Goal: Task Accomplishment & Management: Use online tool/utility

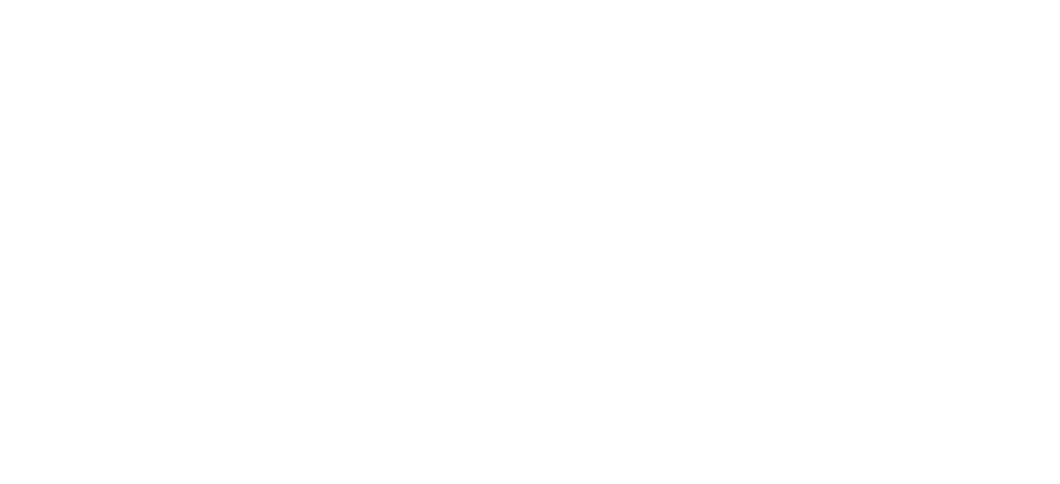
click at [985, 0] on html at bounding box center [530, 0] width 1060 height 0
click at [989, 0] on html at bounding box center [530, 0] width 1060 height 0
click at [988, 0] on html at bounding box center [530, 0] width 1060 height 0
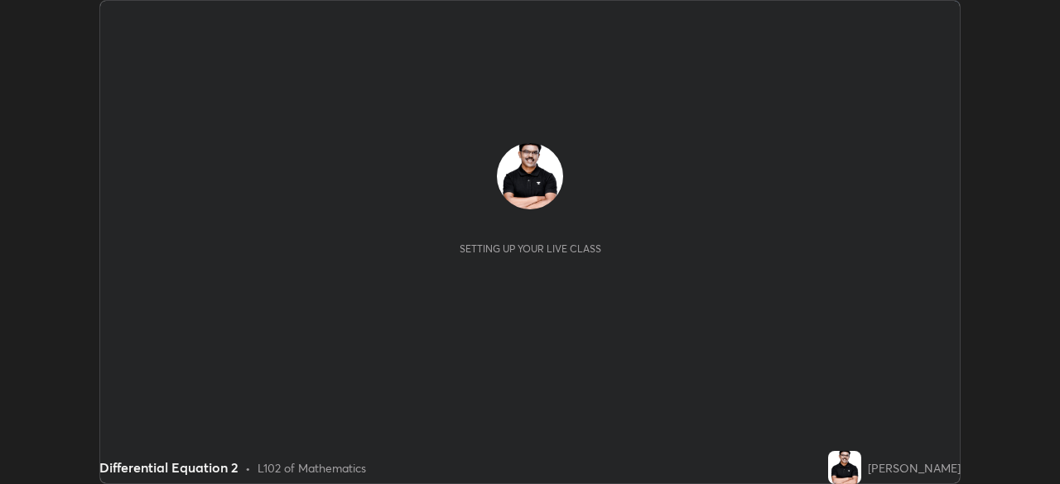
scroll to position [484, 1059]
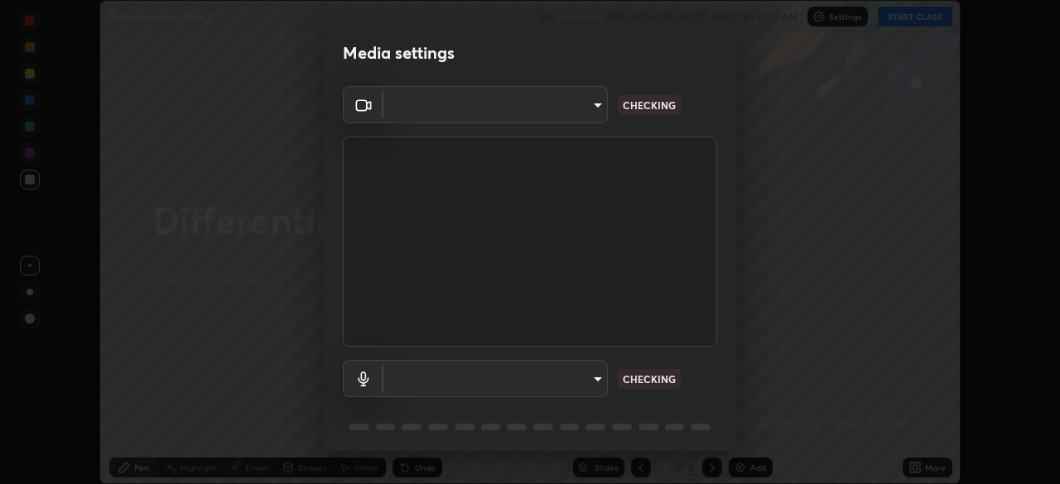
type input "6d46a3bbb121808cbb74c832f71dfccd0f2f4db2e0a8dcefa18edd627fde2ff4"
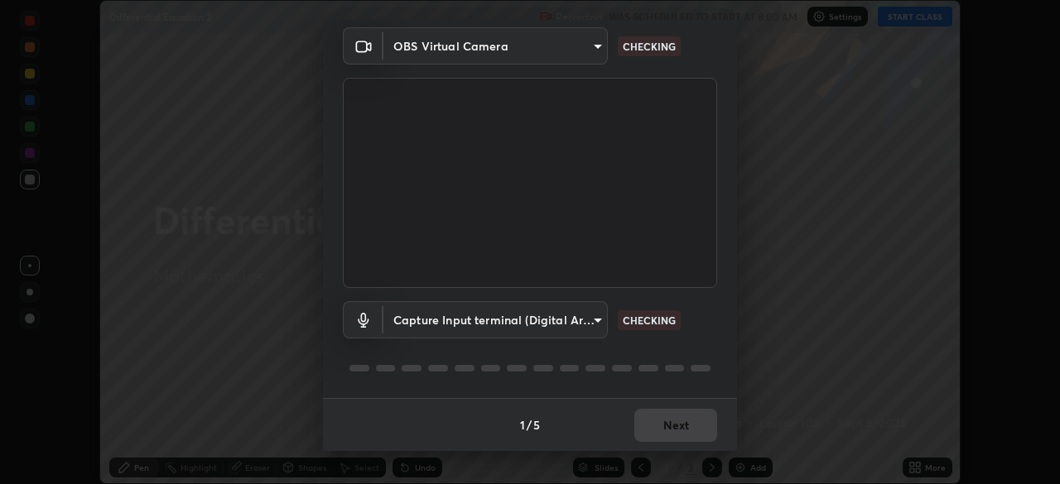
click at [595, 322] on body "Erase all Differential Equation 2 Recording WAS SCHEDULED TO START AT 8:00 AM S…" at bounding box center [530, 242] width 1060 height 484
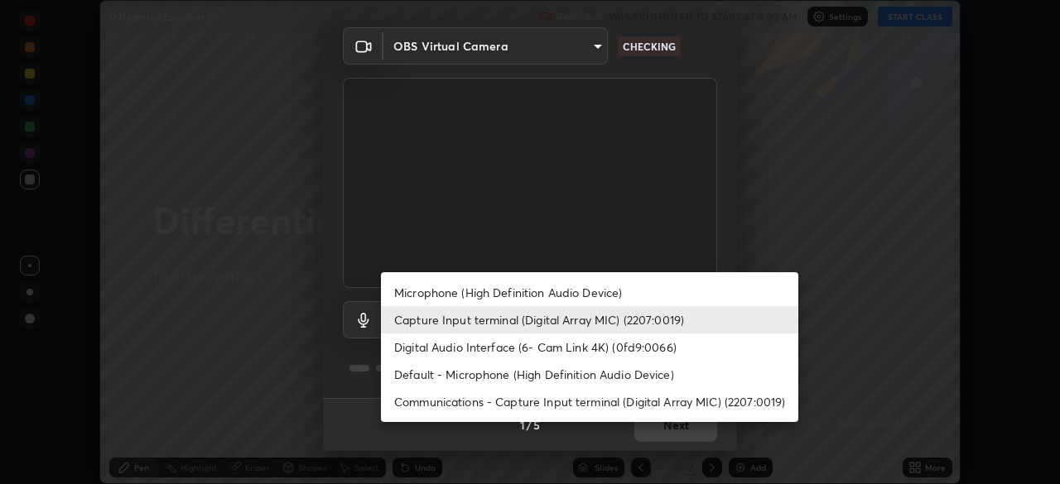
click at [561, 349] on li "Digital Audio Interface (6- Cam Link 4K) (0fd9:0066)" at bounding box center [589, 347] width 417 height 27
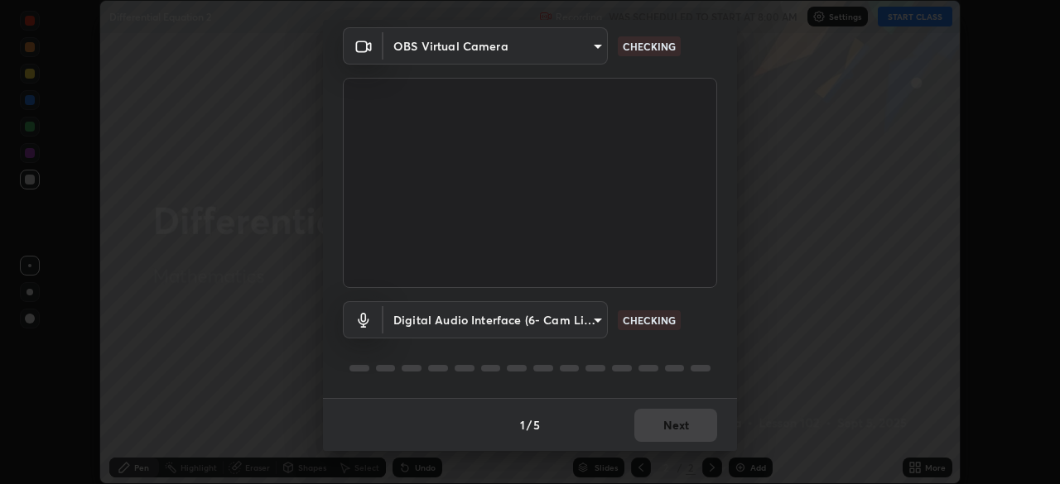
click at [595, 319] on body "Erase all Differential Equation 2 Recording WAS SCHEDULED TO START AT 8:00 AM S…" at bounding box center [530, 242] width 1060 height 484
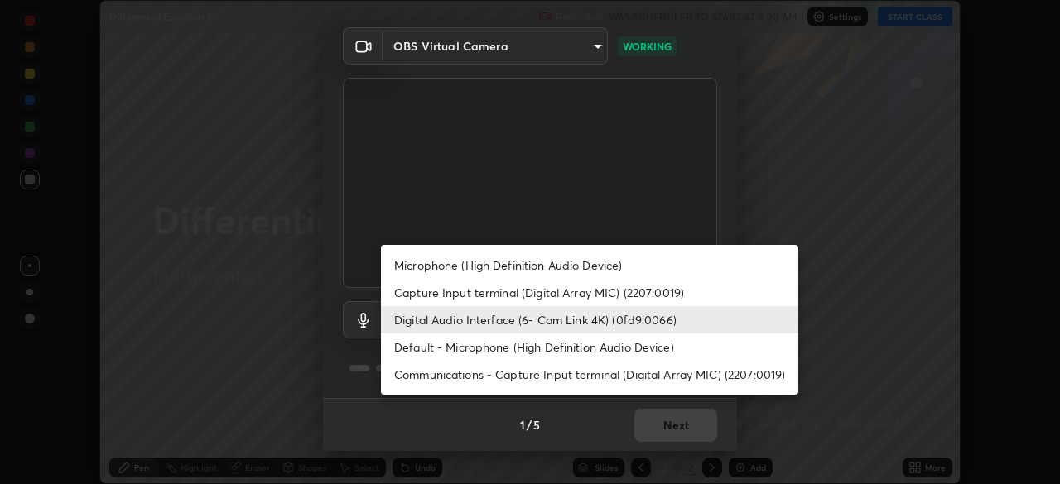
click at [558, 265] on li "Microphone (High Definition Audio Device)" at bounding box center [589, 265] width 417 height 27
type input "542551534069d815422f2d39fde6cbae80a89d9e5025ba2982a8294de1300f8f"
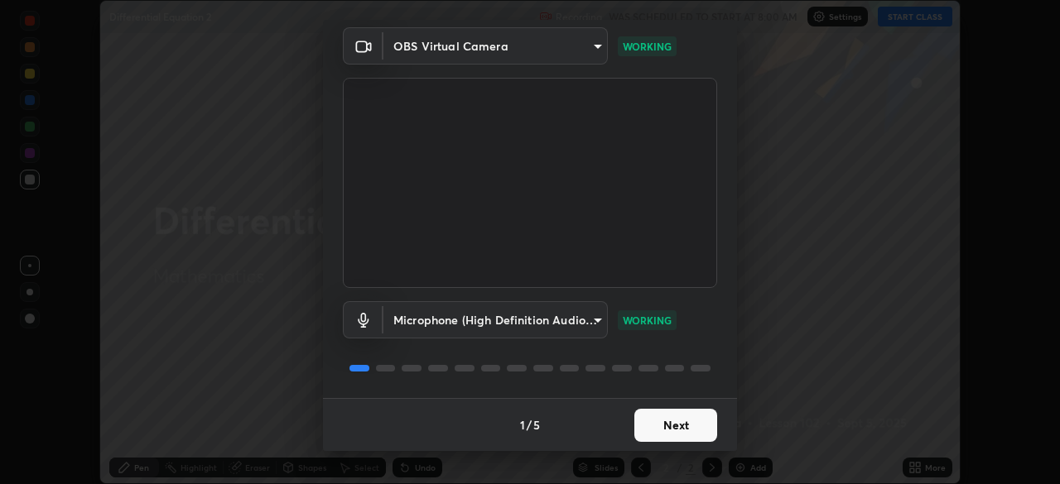
click at [696, 431] on button "Next" at bounding box center [675, 425] width 83 height 33
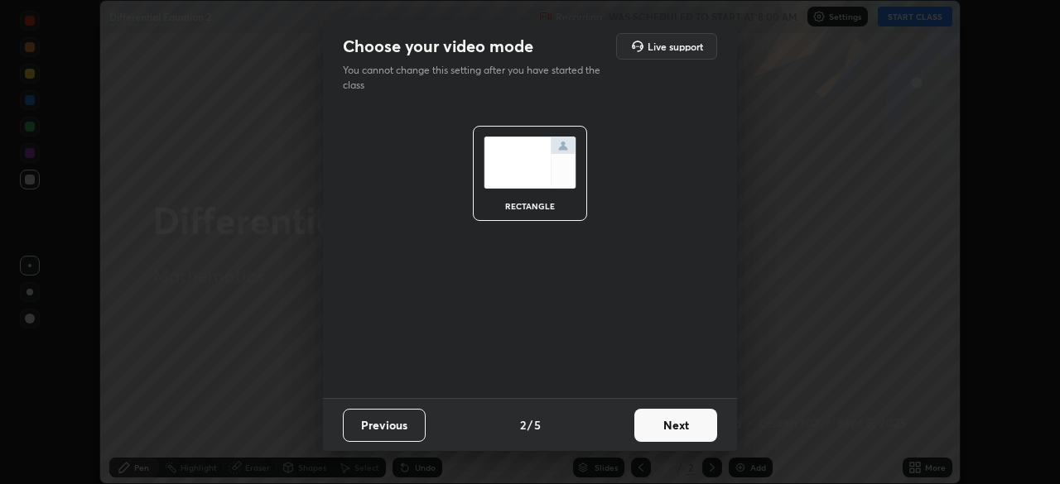
click at [696, 426] on button "Next" at bounding box center [675, 425] width 83 height 33
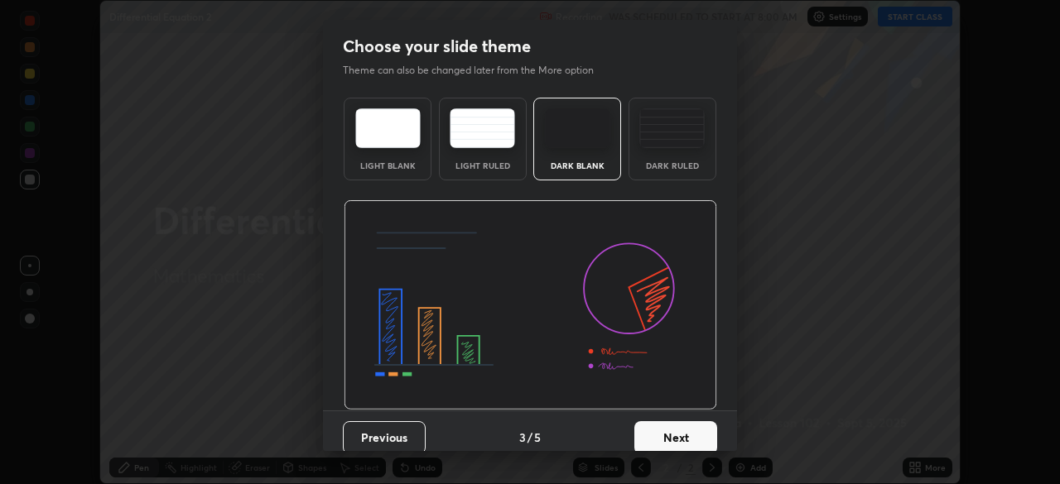
click at [700, 436] on button "Next" at bounding box center [675, 438] width 83 height 33
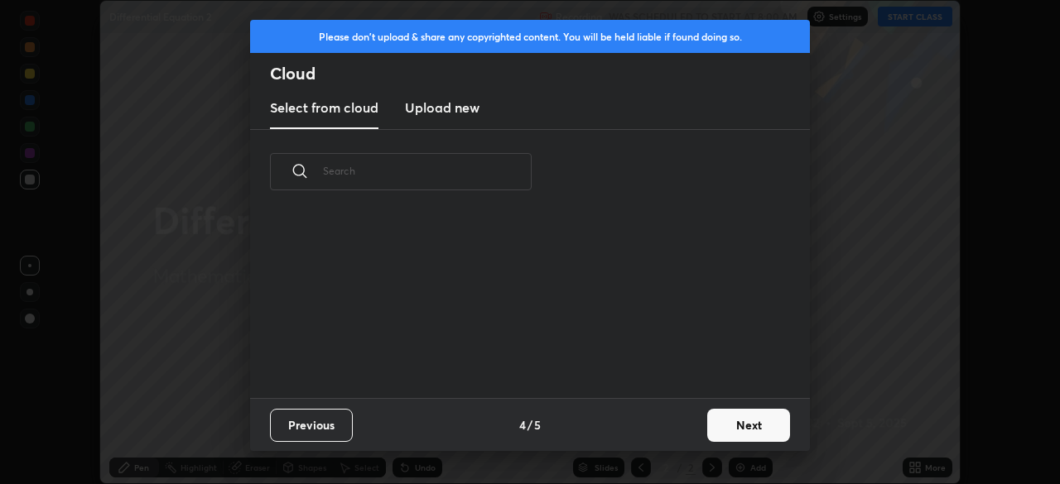
click at [710, 436] on button "Next" at bounding box center [748, 425] width 83 height 33
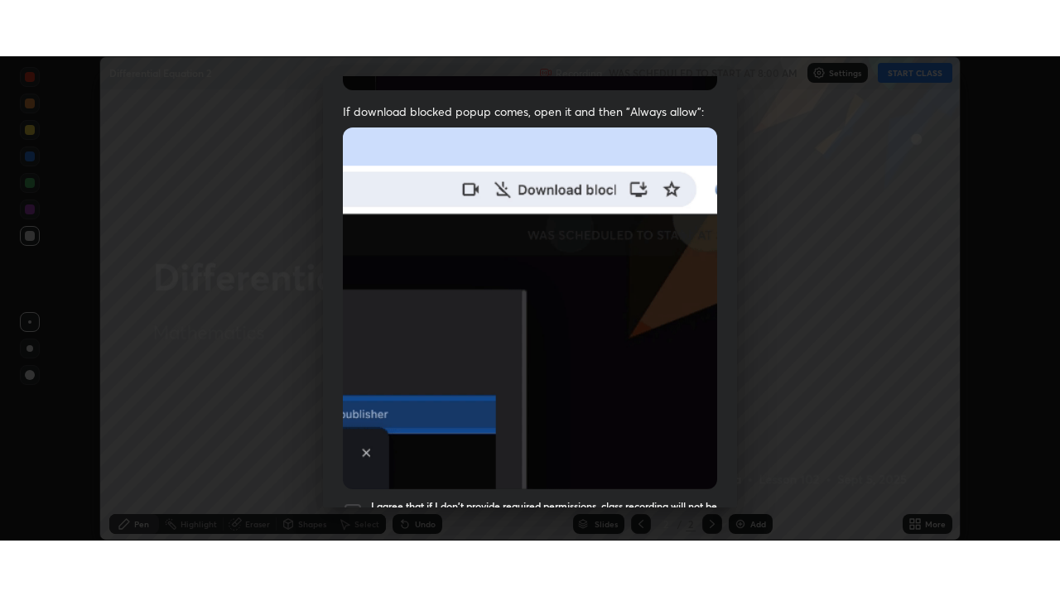
scroll to position [397, 0]
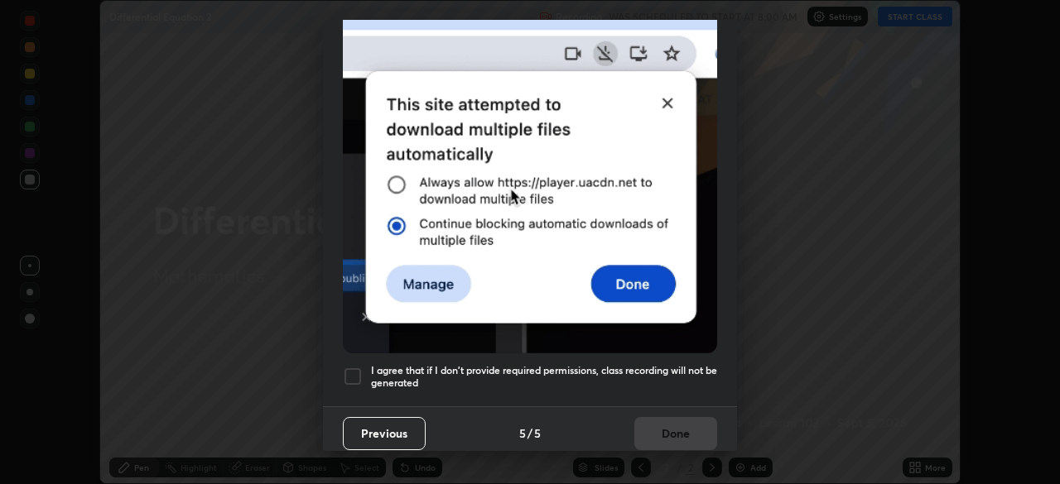
click at [364, 367] on div "I agree that if I don't provide required permissions, class recording will not …" at bounding box center [530, 377] width 374 height 20
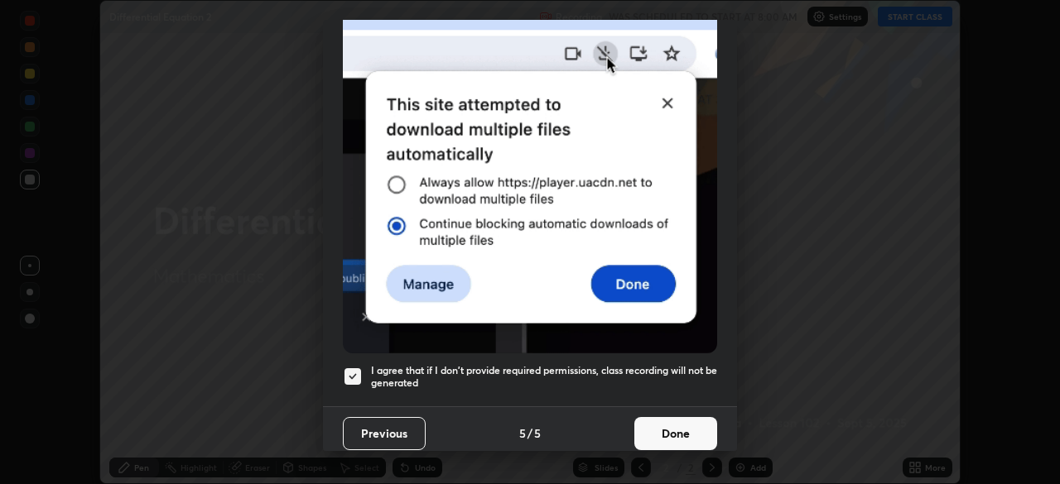
click at [691, 417] on button "Done" at bounding box center [675, 433] width 83 height 33
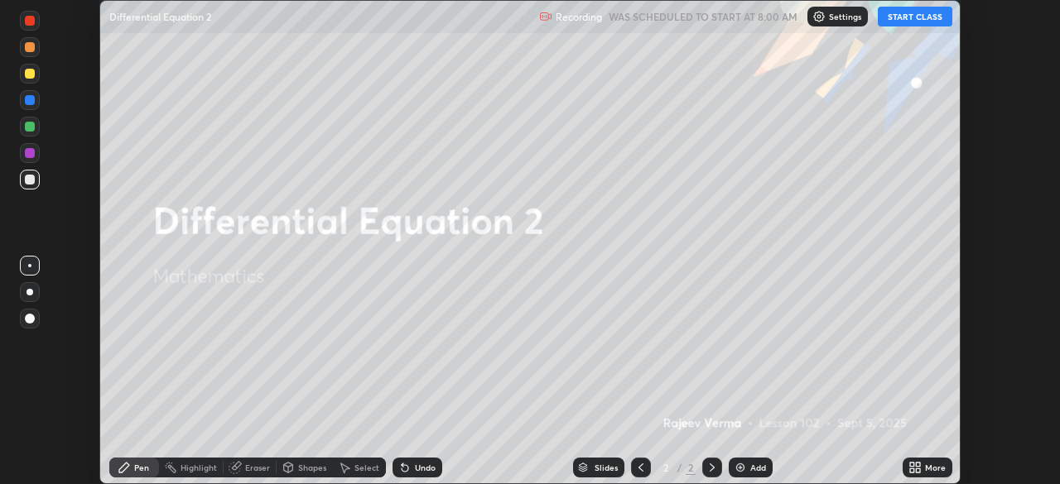
click at [916, 18] on button "START CLASS" at bounding box center [915, 17] width 75 height 20
click at [918, 463] on icon at bounding box center [918, 465] width 4 height 4
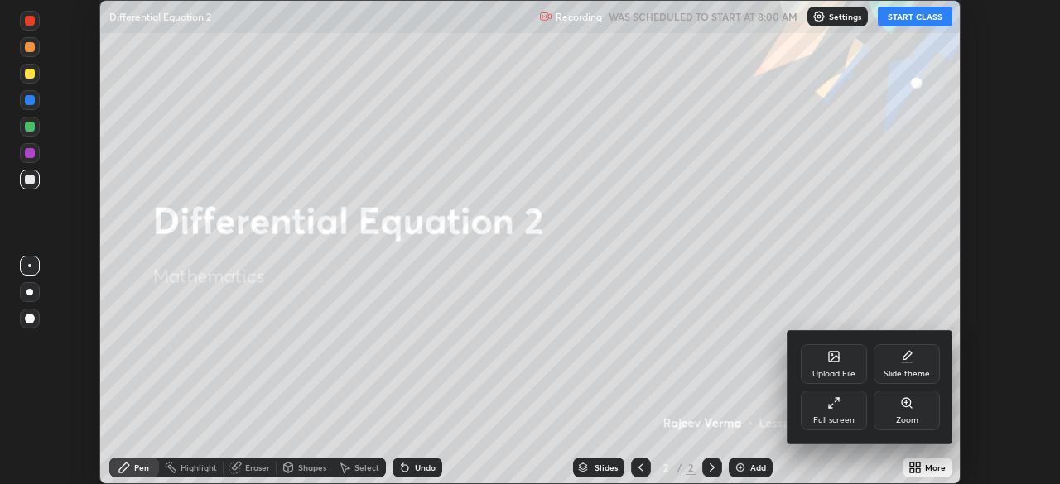
click at [832, 413] on div "Full screen" at bounding box center [834, 411] width 66 height 40
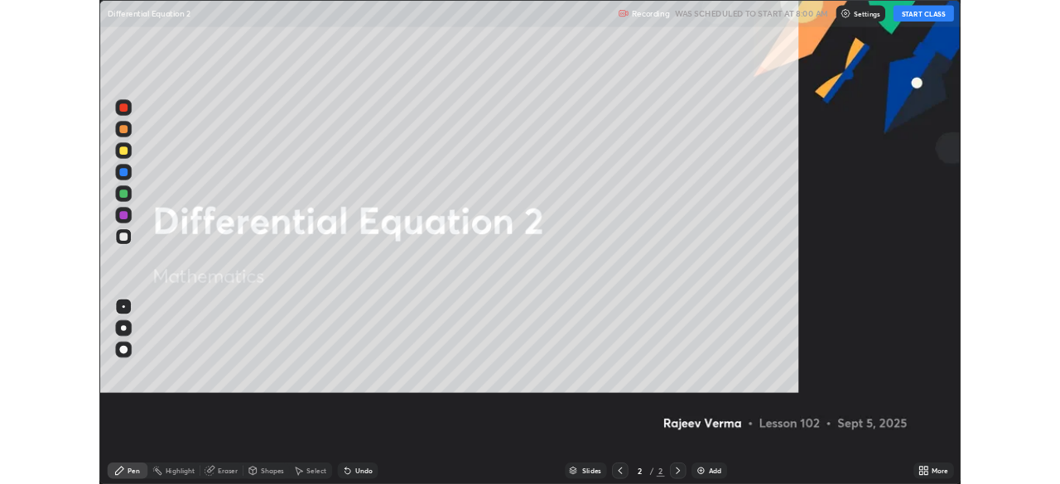
scroll to position [596, 1060]
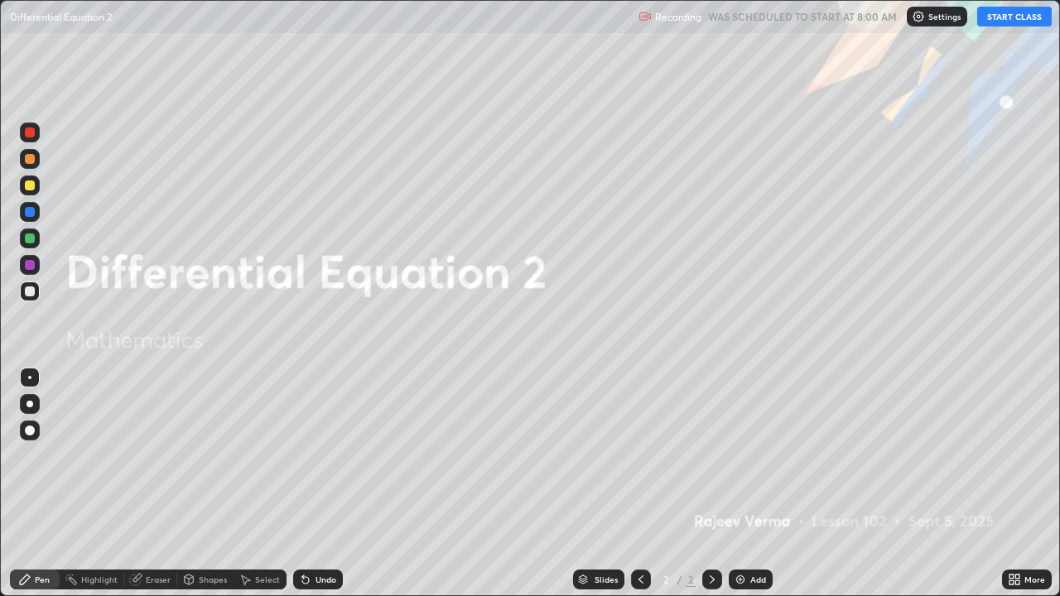
click at [734, 484] on img at bounding box center [740, 579] width 13 height 13
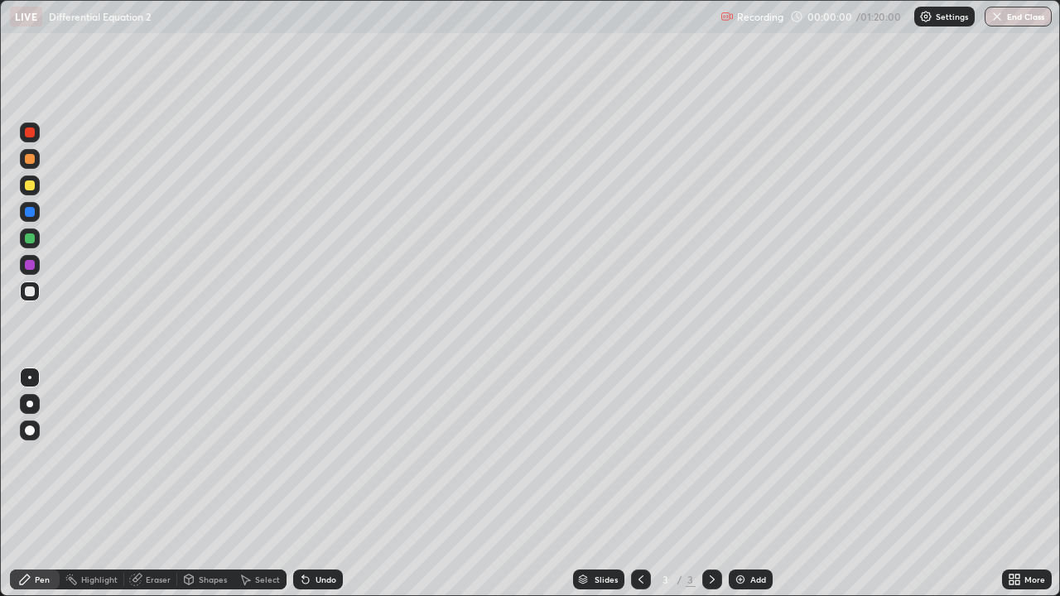
click at [743, 484] on img at bounding box center [740, 579] width 13 height 13
click at [744, 484] on img at bounding box center [740, 579] width 13 height 13
click at [742, 484] on img at bounding box center [740, 579] width 13 height 13
click at [744, 484] on img at bounding box center [740, 579] width 13 height 13
click at [743, 484] on img at bounding box center [740, 579] width 13 height 13
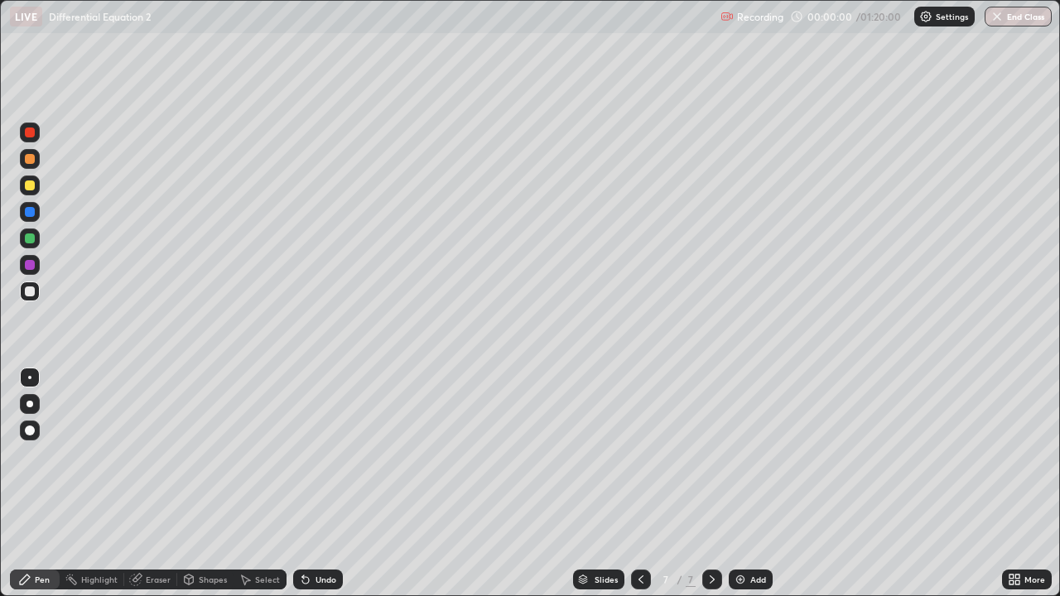
click at [742, 484] on img at bounding box center [740, 579] width 13 height 13
click at [740, 484] on img at bounding box center [740, 579] width 13 height 13
click at [638, 484] on icon at bounding box center [640, 579] width 13 height 13
click at [639, 484] on icon at bounding box center [640, 579] width 13 height 13
click at [640, 484] on div at bounding box center [640, 580] width 20 height 20
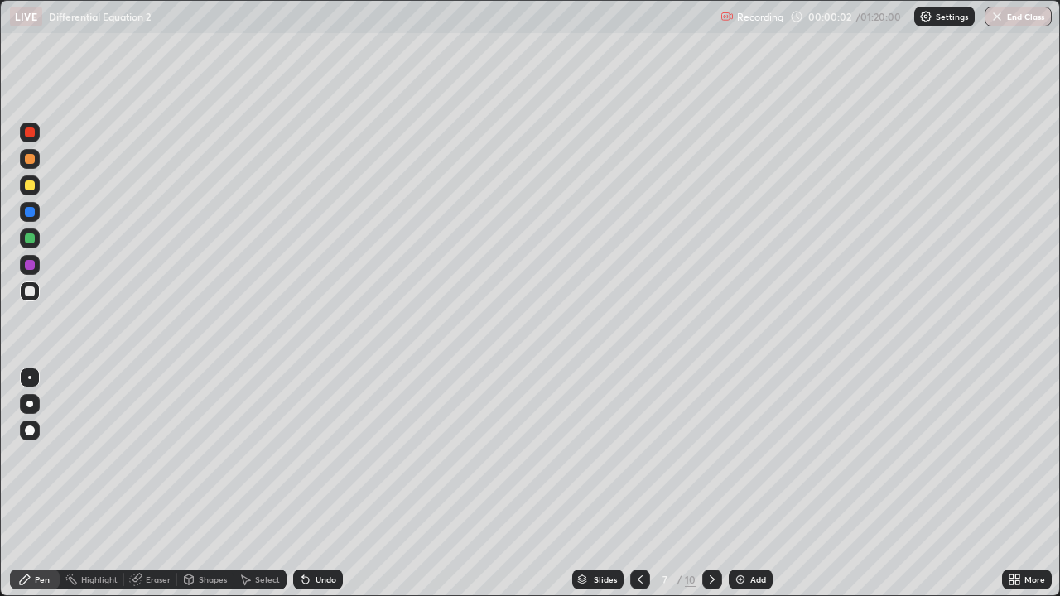
click at [639, 484] on icon at bounding box center [640, 580] width 5 height 8
click at [640, 484] on icon at bounding box center [640, 579] width 13 height 13
click at [641, 484] on icon at bounding box center [640, 579] width 13 height 13
click at [640, 484] on icon at bounding box center [640, 579] width 13 height 13
click at [641, 484] on icon at bounding box center [640, 579] width 13 height 13
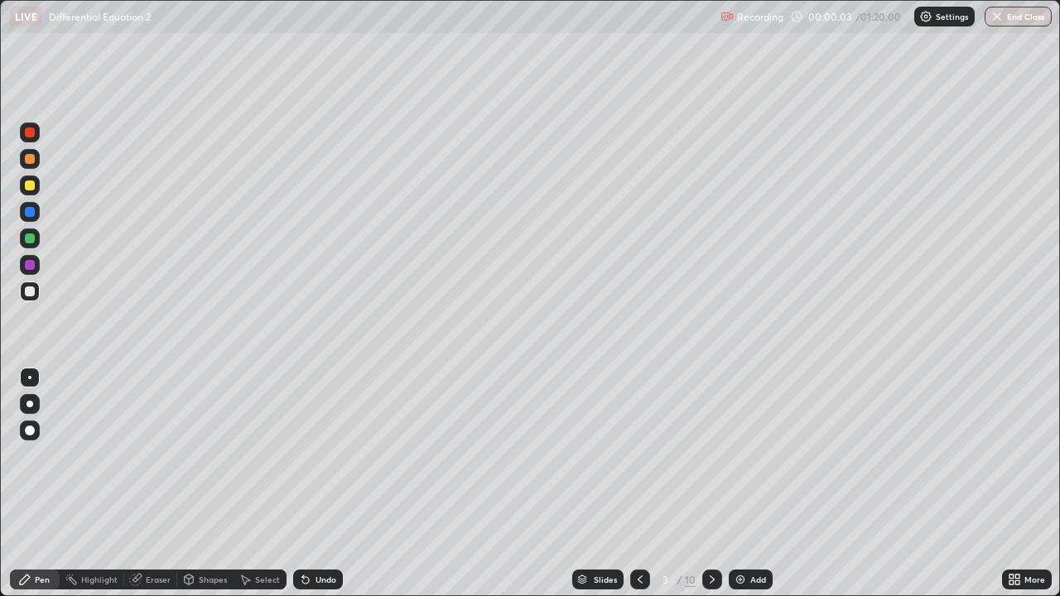
click at [640, 484] on icon at bounding box center [640, 579] width 13 height 13
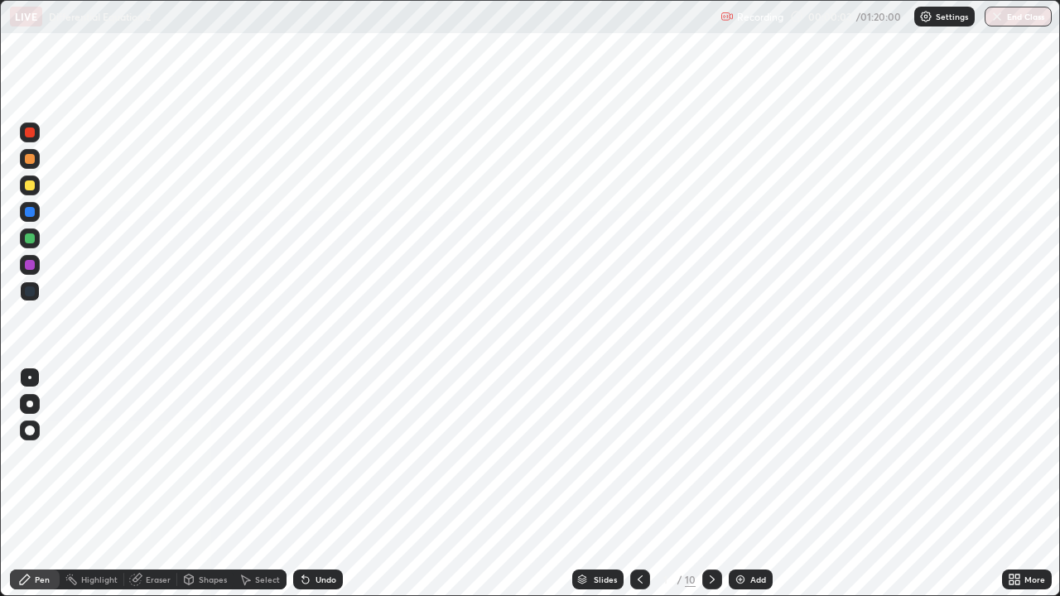
click at [637, 484] on div at bounding box center [640, 580] width 20 height 20
click at [711, 484] on icon at bounding box center [712, 579] width 13 height 13
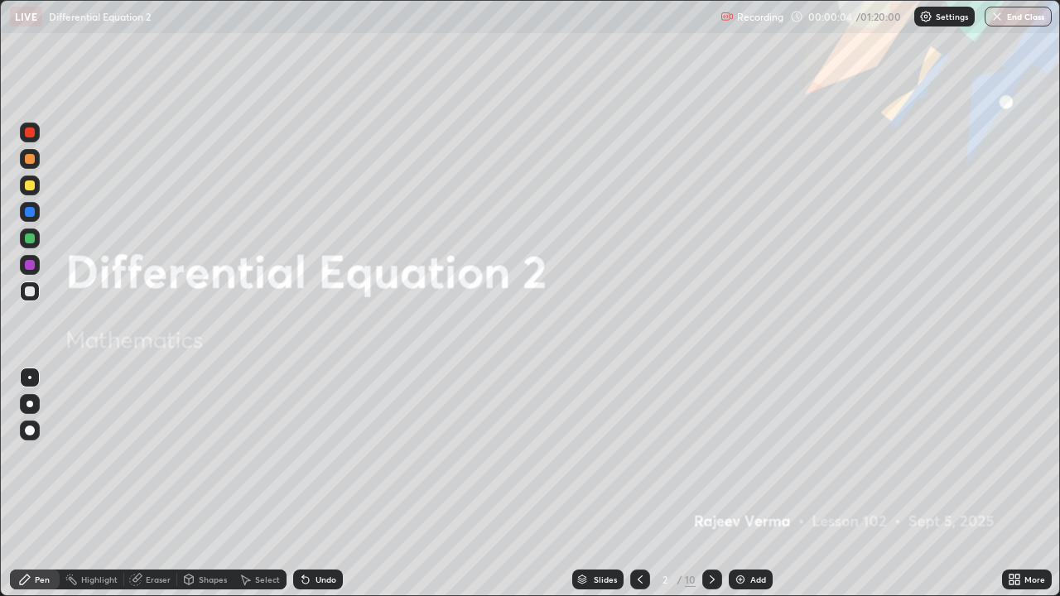
click at [711, 484] on icon at bounding box center [712, 580] width 5 height 8
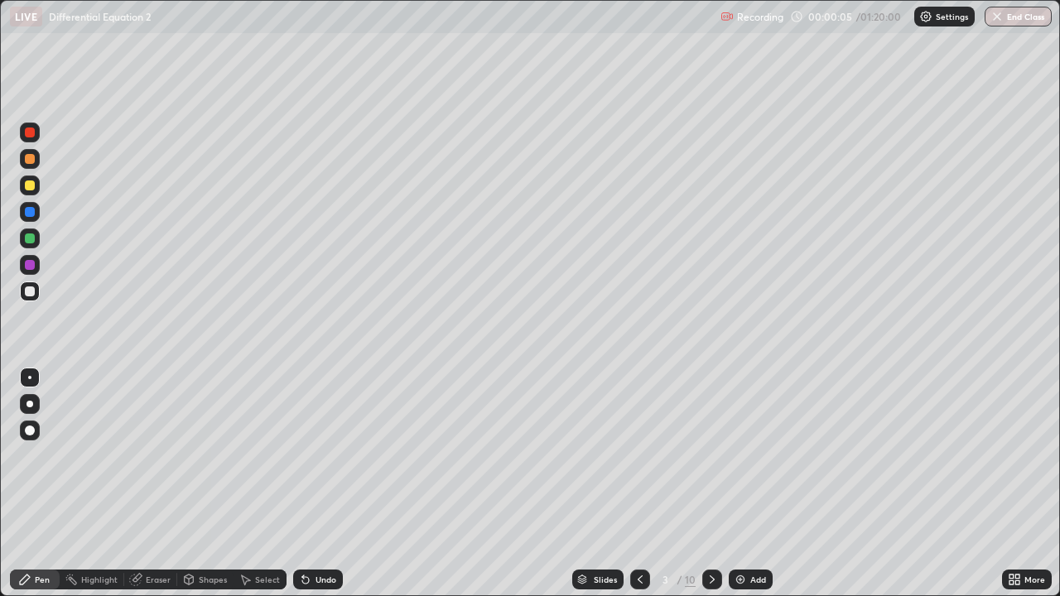
click at [640, 484] on div at bounding box center [640, 580] width 20 height 20
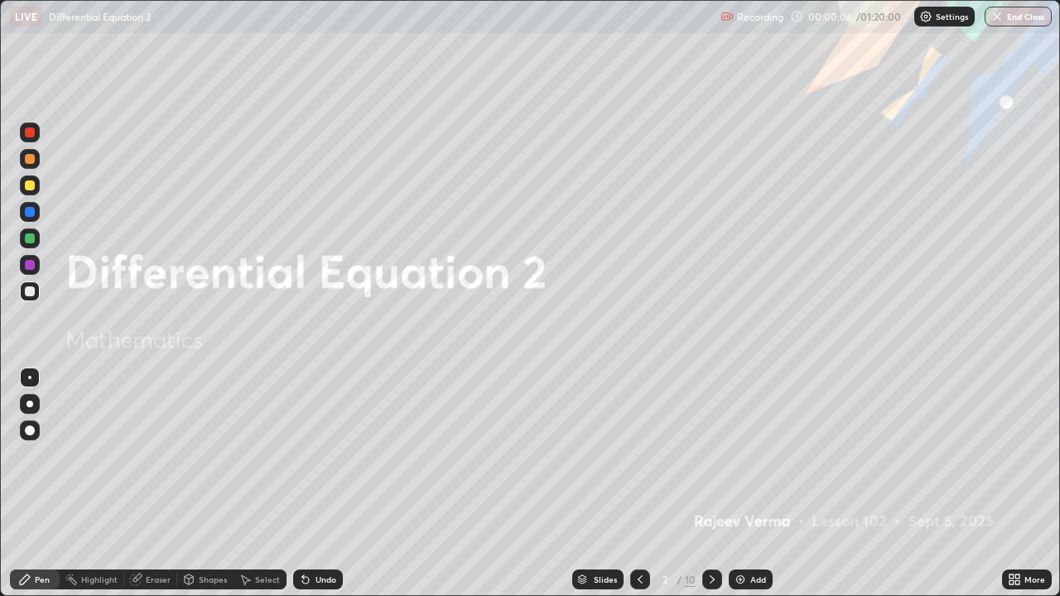
click at [711, 484] on icon at bounding box center [712, 580] width 5 height 8
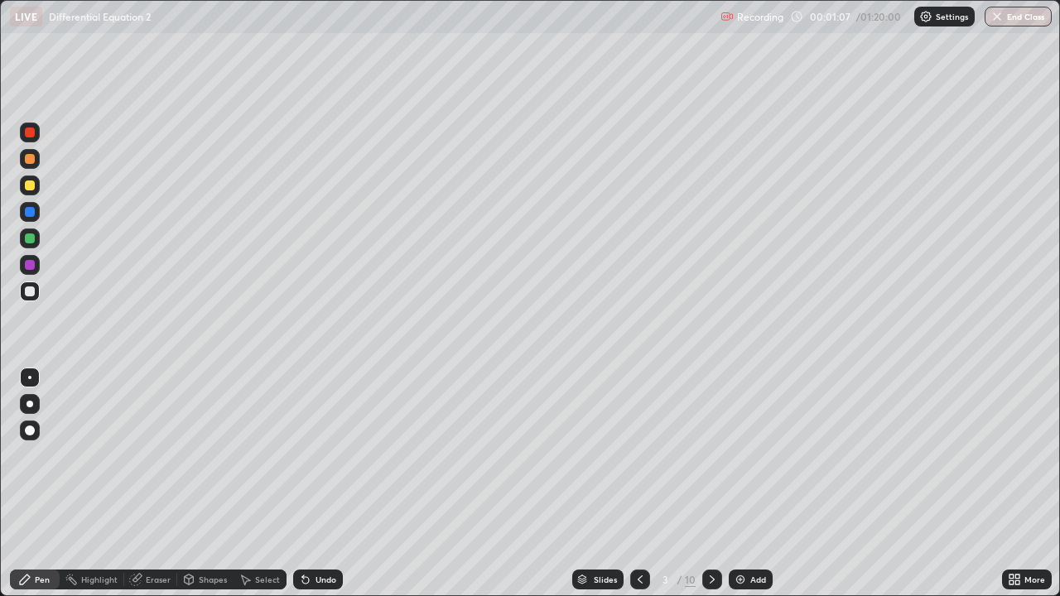
click at [31, 186] on div at bounding box center [30, 186] width 10 height 10
click at [156, 484] on div "Eraser" at bounding box center [158, 580] width 25 height 8
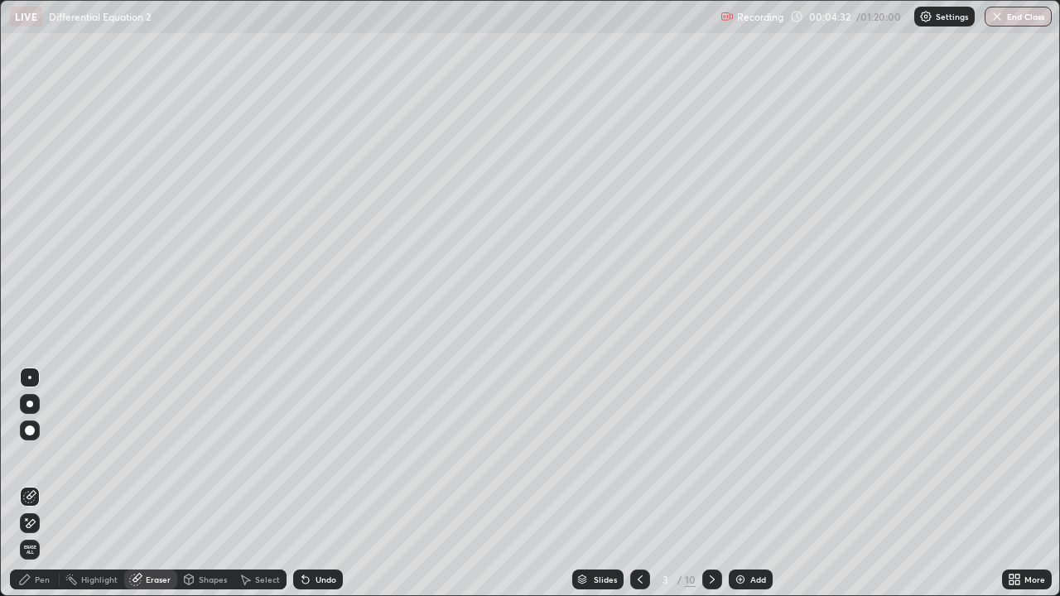
click at [41, 484] on div "Pen" at bounding box center [42, 580] width 15 height 8
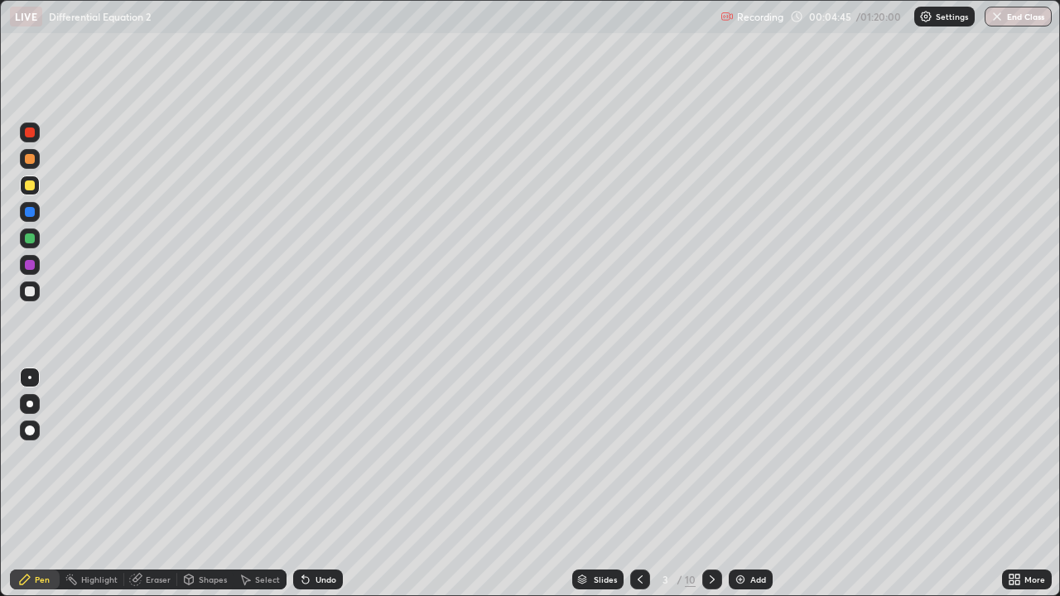
click at [150, 484] on div "Eraser" at bounding box center [158, 580] width 25 height 8
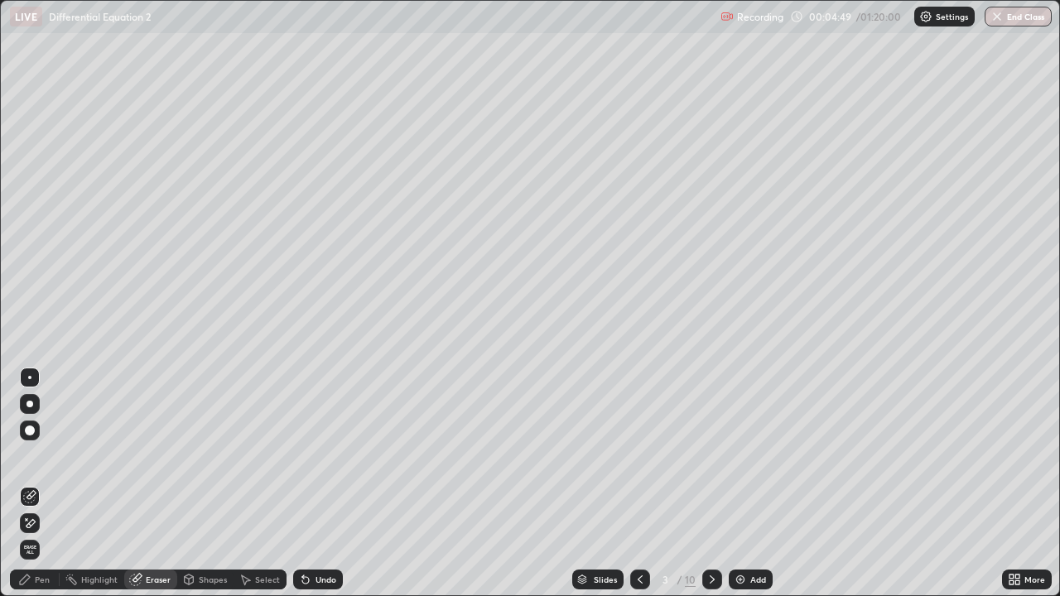
click at [38, 484] on div "Pen" at bounding box center [35, 580] width 50 height 20
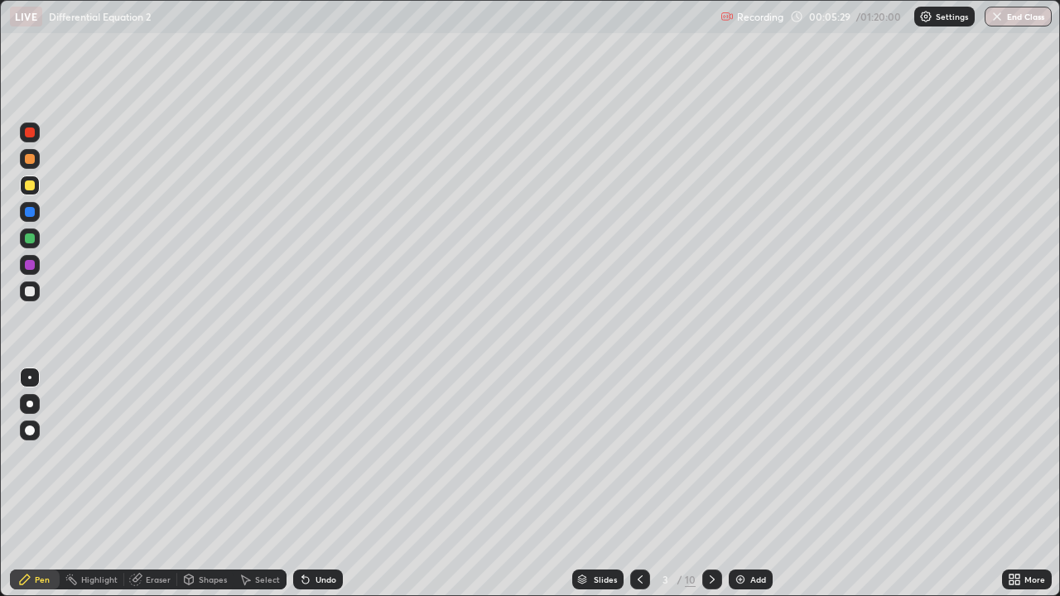
click at [31, 189] on div at bounding box center [30, 186] width 10 height 10
click at [324, 484] on div "Undo" at bounding box center [326, 580] width 21 height 8
click at [322, 484] on div "Undo" at bounding box center [326, 580] width 21 height 8
click at [708, 484] on icon at bounding box center [712, 579] width 13 height 13
click at [30, 292] on div at bounding box center [30, 292] width 10 height 10
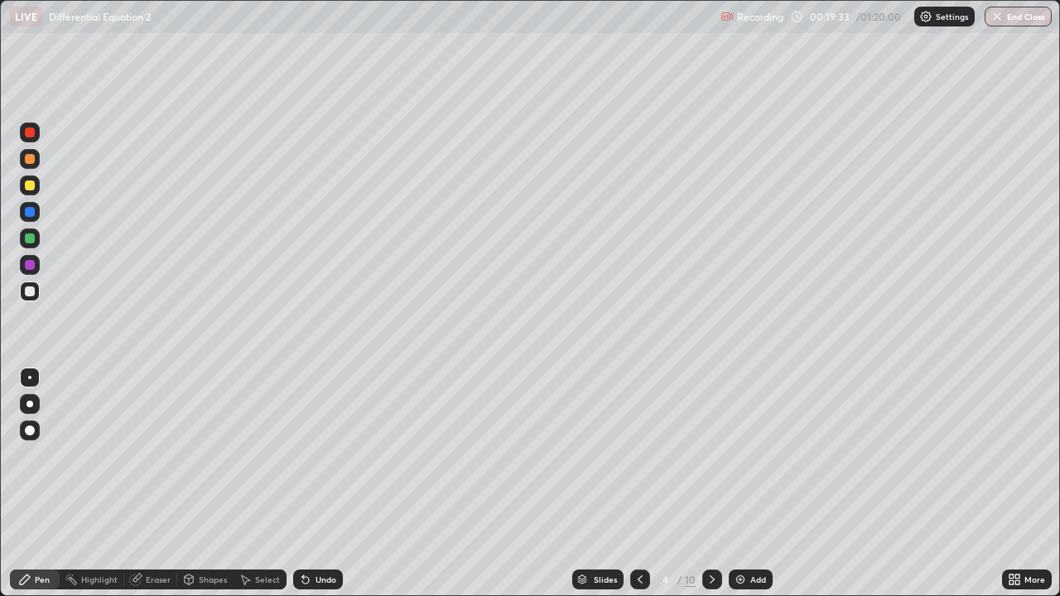
click at [31, 187] on div at bounding box center [30, 186] width 10 height 10
click at [207, 484] on div "Shapes" at bounding box center [213, 580] width 28 height 8
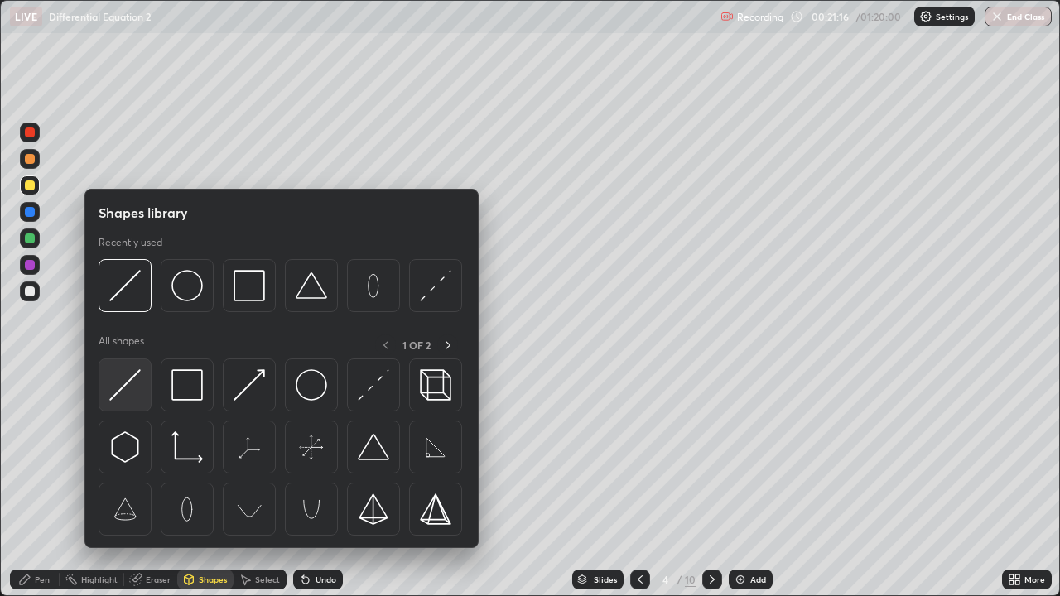
click at [129, 381] on img at bounding box center [124, 384] width 31 height 31
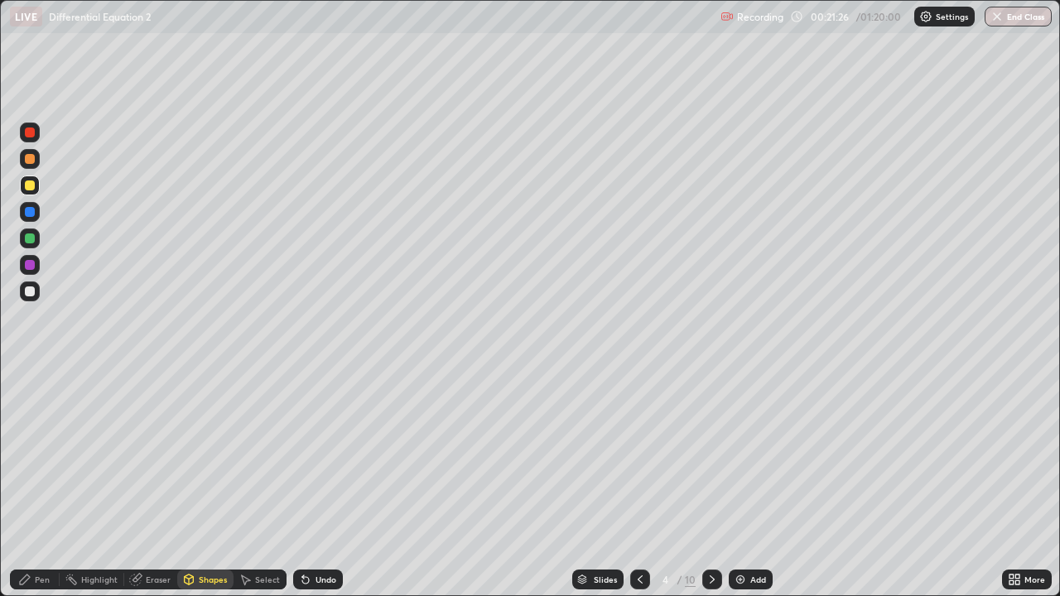
click at [36, 285] on div at bounding box center [30, 292] width 20 height 20
click at [32, 236] on div at bounding box center [30, 239] width 10 height 10
click at [29, 186] on div at bounding box center [30, 186] width 10 height 10
click at [39, 484] on div "Pen" at bounding box center [42, 580] width 15 height 8
click at [30, 158] on div at bounding box center [30, 159] width 10 height 10
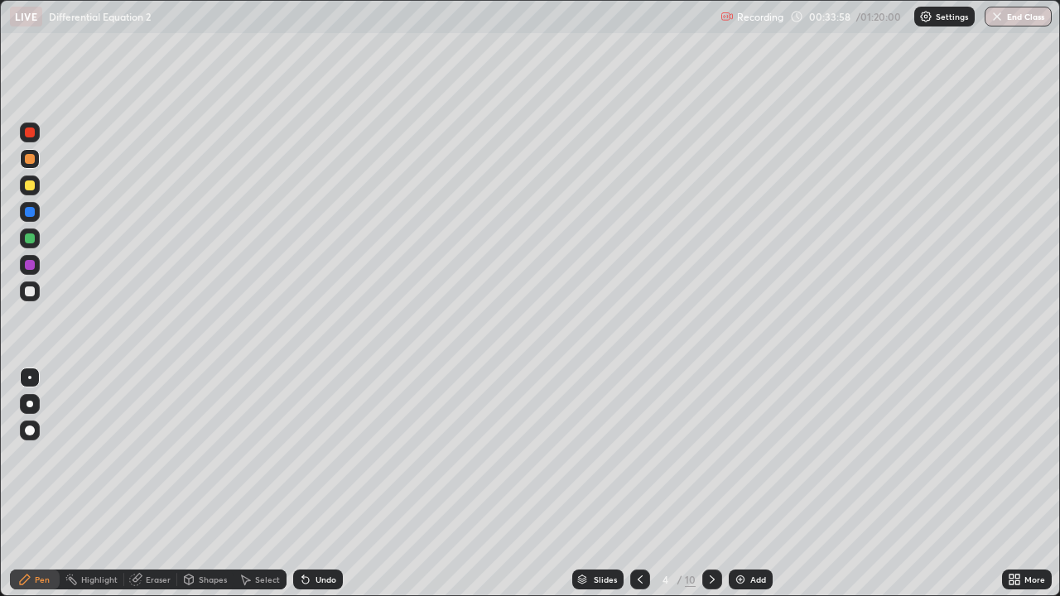
click at [31, 238] on div at bounding box center [30, 239] width 10 height 10
click at [34, 185] on div at bounding box center [30, 186] width 10 height 10
click at [146, 484] on div "Eraser" at bounding box center [158, 580] width 25 height 8
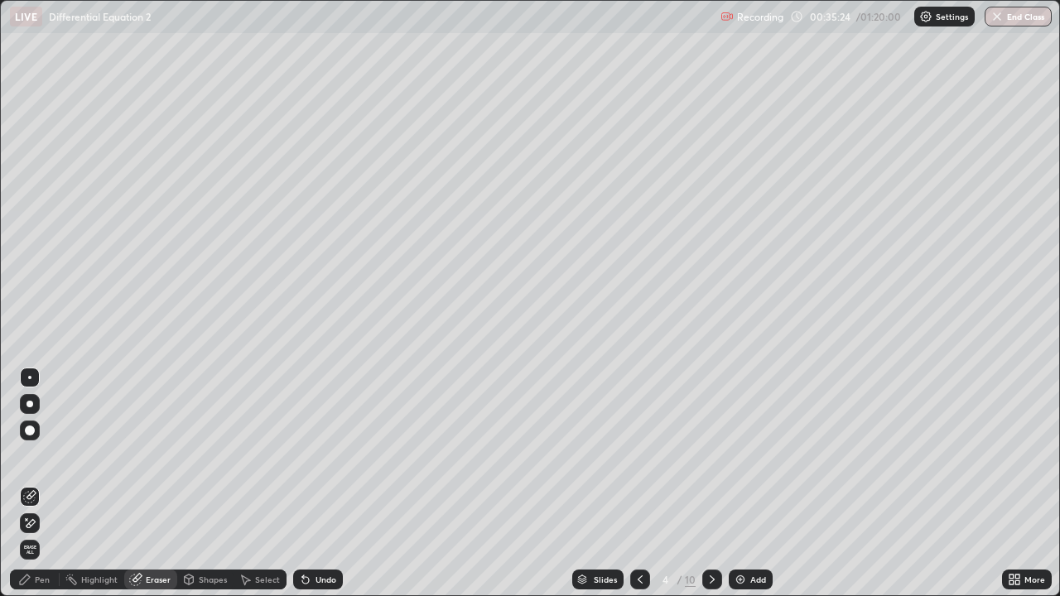
click at [34, 484] on icon at bounding box center [31, 523] width 9 height 8
click at [45, 484] on div "Pen" at bounding box center [42, 580] width 15 height 8
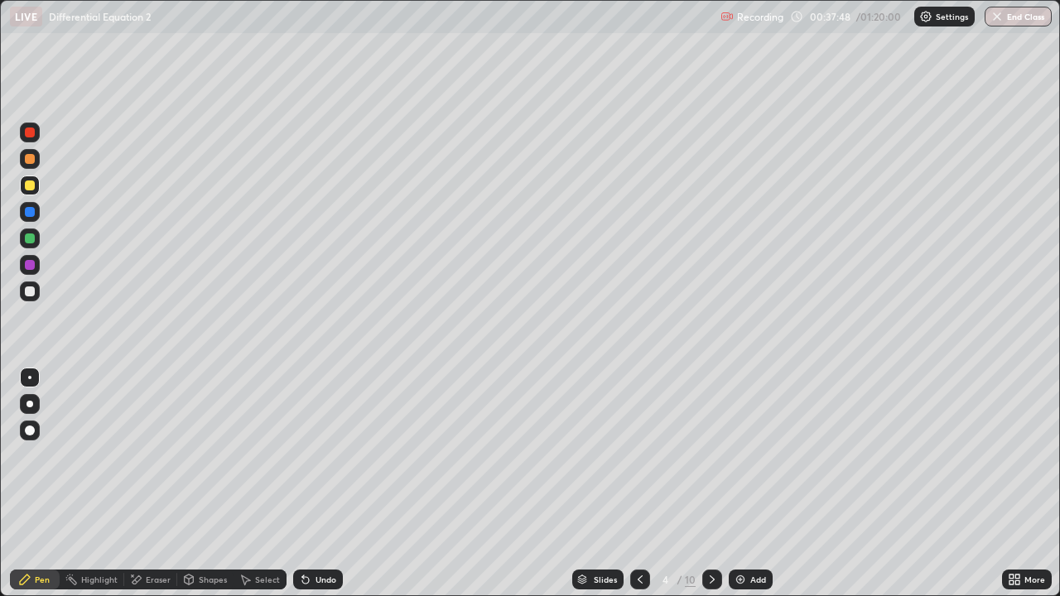
click at [320, 484] on div "Undo" at bounding box center [326, 580] width 21 height 8
click at [720, 484] on div at bounding box center [712, 580] width 20 height 20
click at [34, 163] on div at bounding box center [30, 159] width 20 height 20
click at [209, 484] on div "Shapes" at bounding box center [213, 580] width 28 height 8
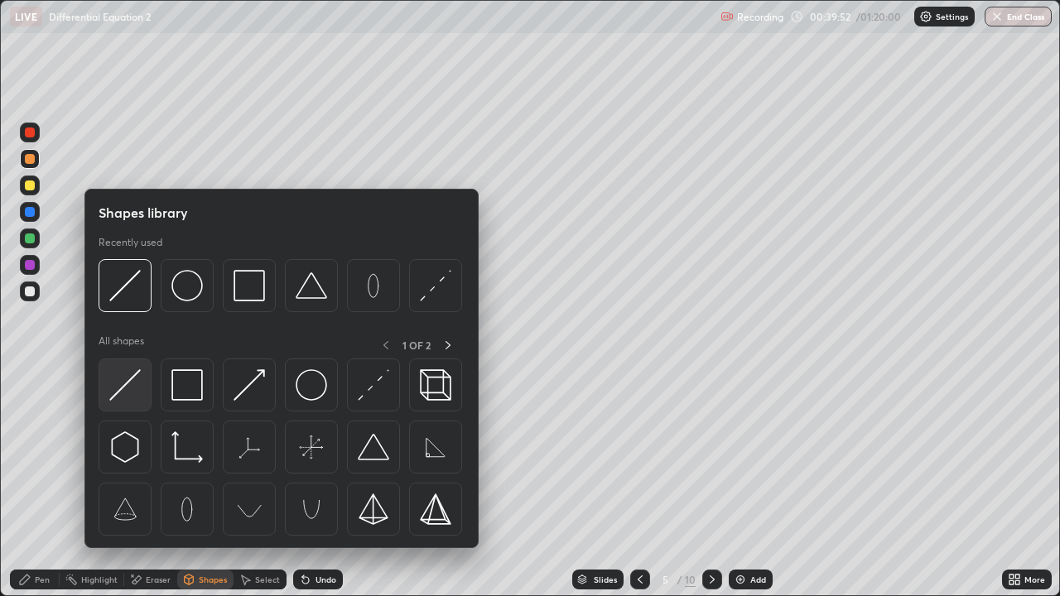
click at [133, 378] on img at bounding box center [124, 384] width 31 height 31
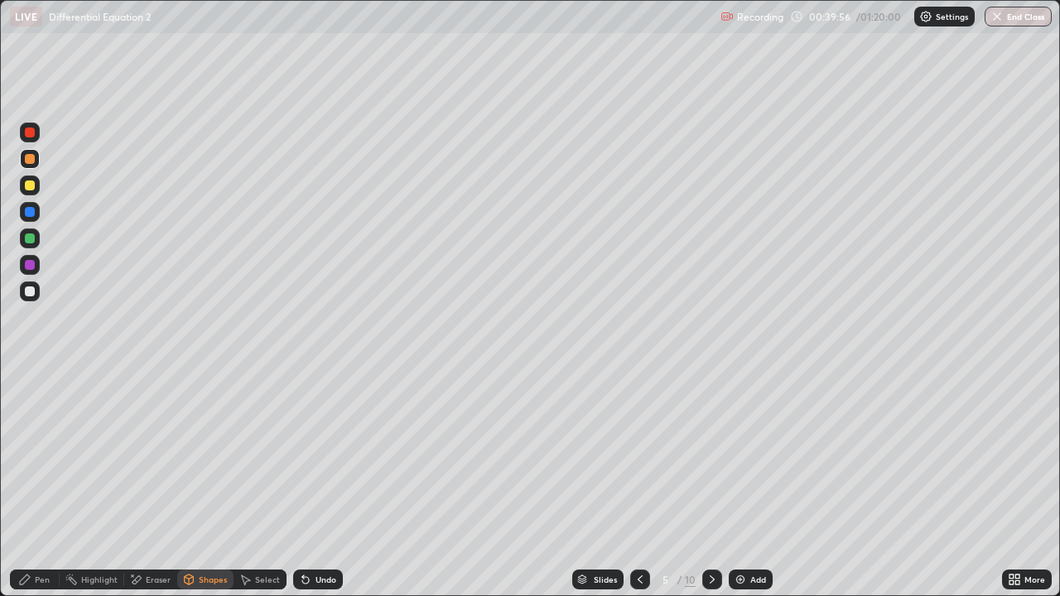
click at [53, 484] on div "Pen" at bounding box center [35, 580] width 50 height 20
click at [210, 484] on div "Shapes" at bounding box center [213, 580] width 28 height 8
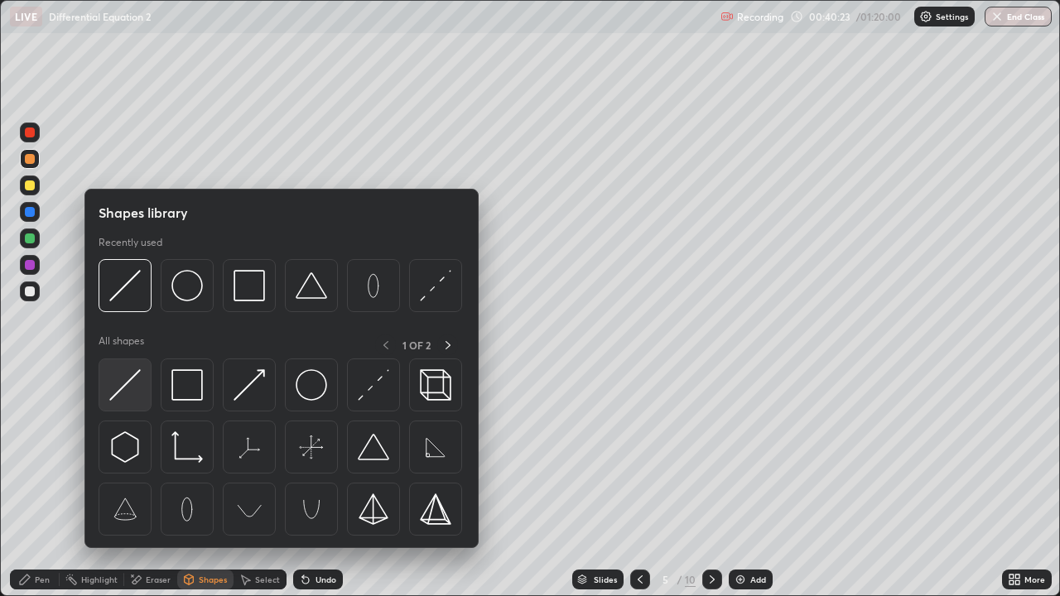
click at [130, 390] on img at bounding box center [124, 384] width 31 height 31
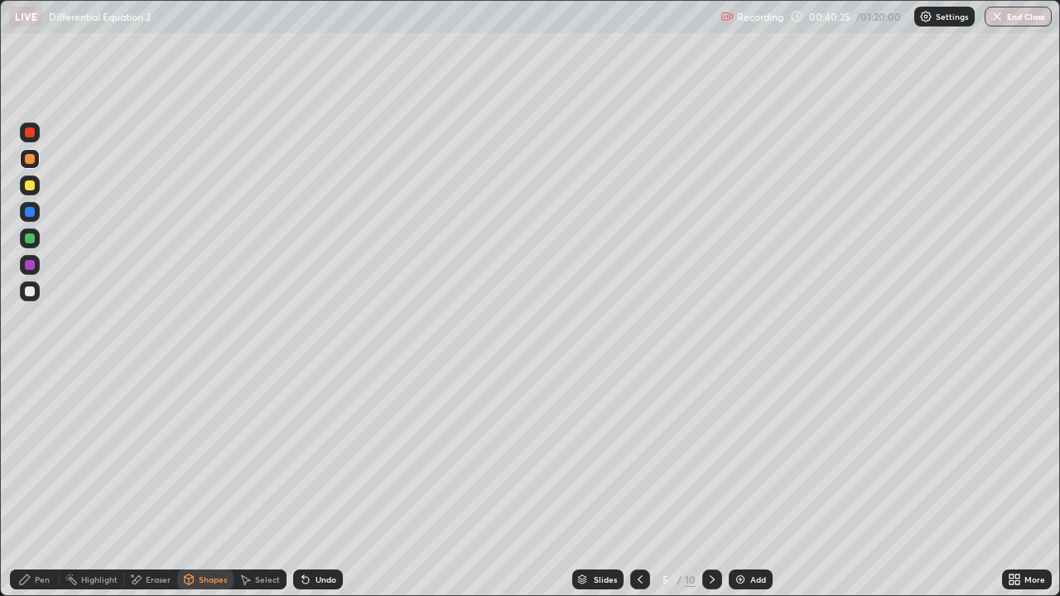
click at [707, 31] on div "LIVE Differential Equation 2" at bounding box center [362, 16] width 704 height 33
click at [55, 484] on div "Pen" at bounding box center [35, 580] width 50 height 20
click at [33, 290] on div at bounding box center [30, 292] width 10 height 10
click at [27, 186] on div at bounding box center [30, 186] width 10 height 10
click at [311, 484] on div "Undo" at bounding box center [318, 580] width 50 height 20
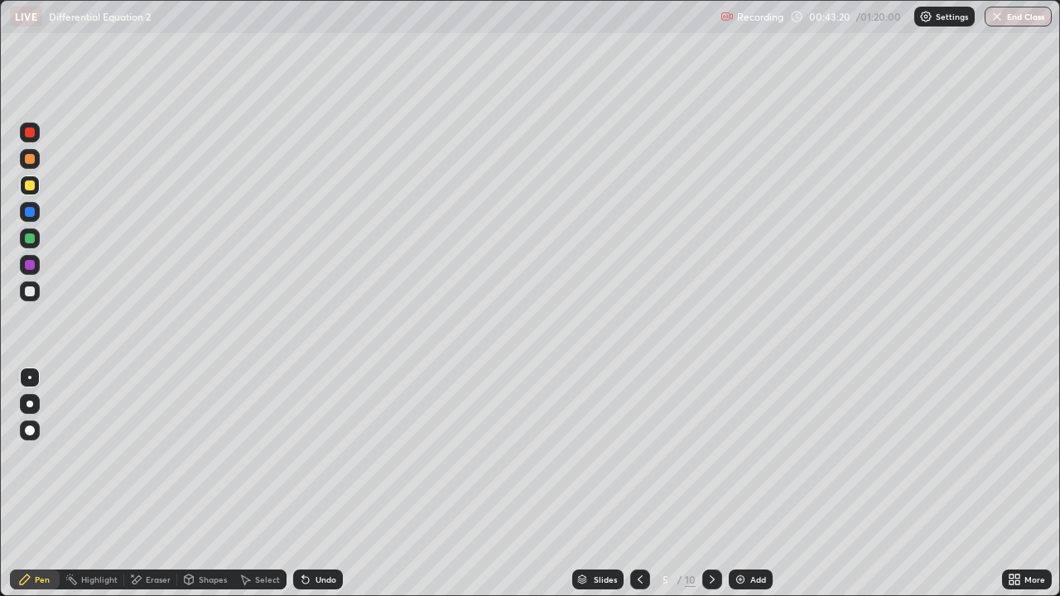
click at [311, 484] on div "Undo" at bounding box center [318, 580] width 50 height 20
click at [152, 441] on icon at bounding box center [158, 444] width 13 height 13
click at [152, 484] on div "Eraser" at bounding box center [150, 580] width 53 height 20
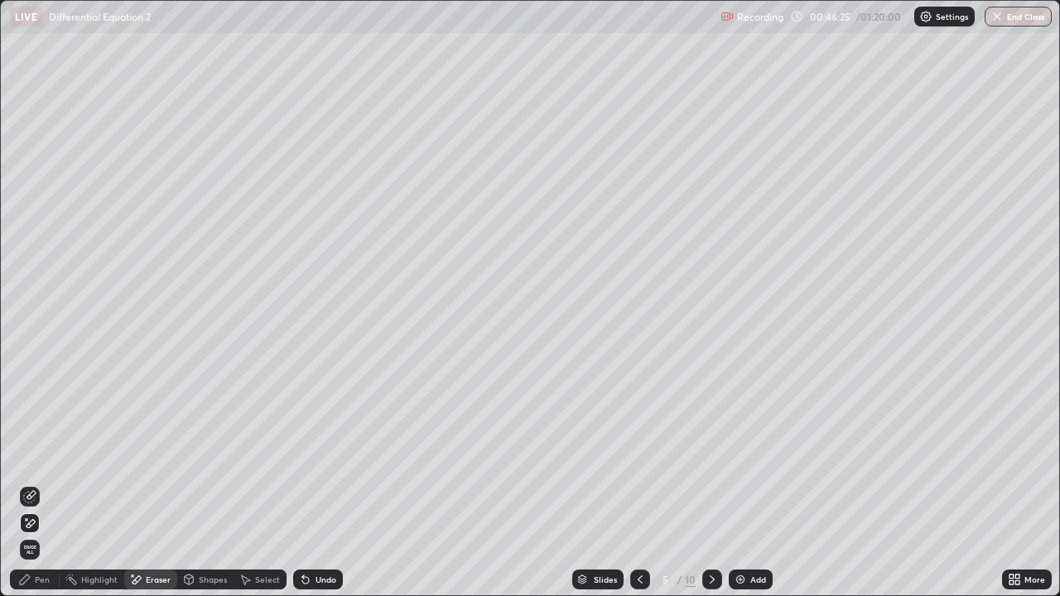
click at [39, 484] on div "Pen" at bounding box center [35, 580] width 50 height 20
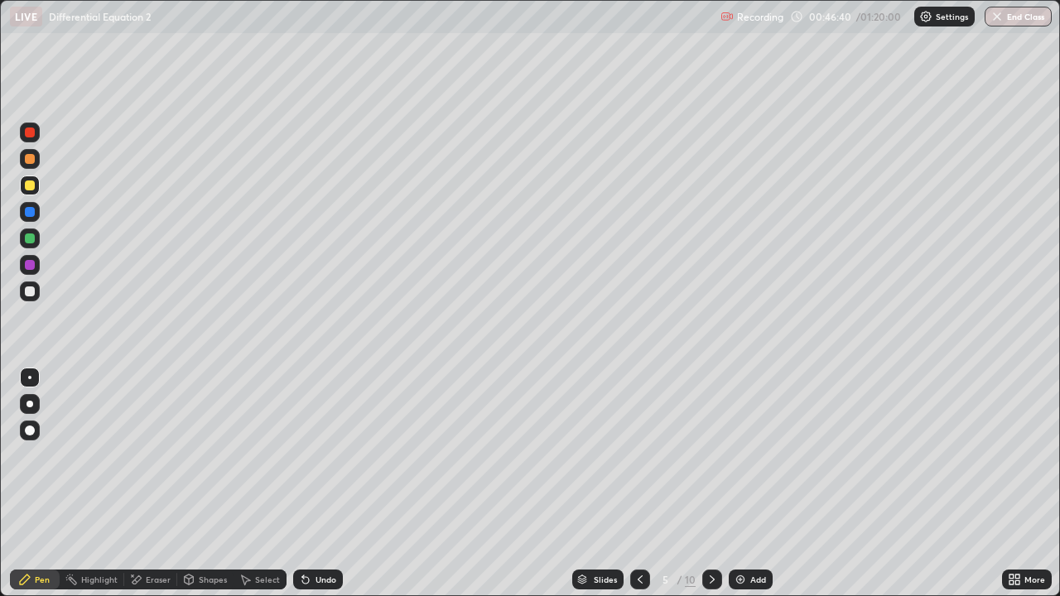
click at [147, 484] on div "Eraser" at bounding box center [158, 580] width 25 height 8
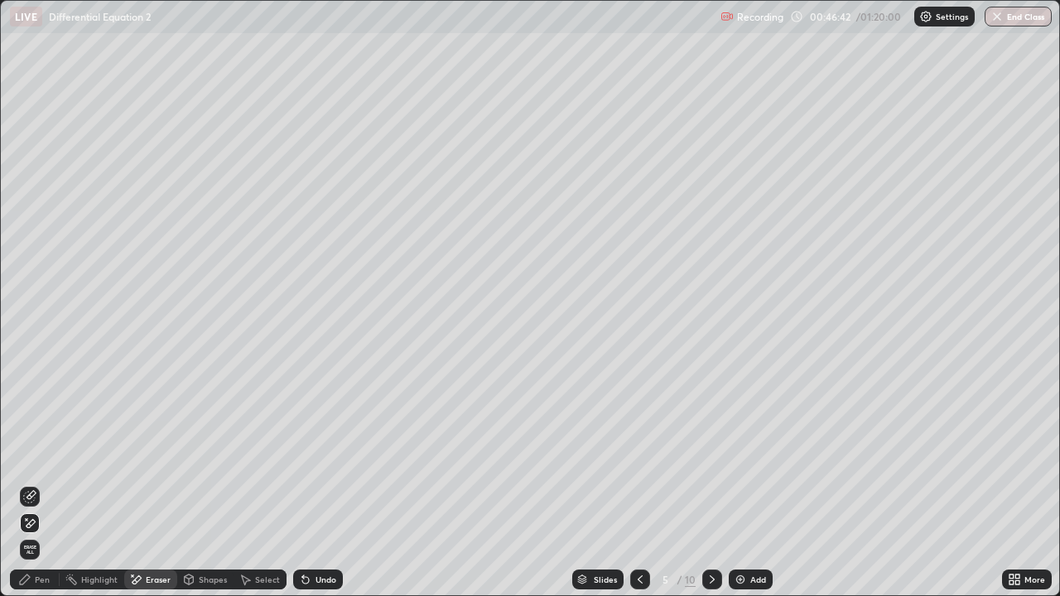
click at [37, 484] on div "Pen" at bounding box center [42, 580] width 15 height 8
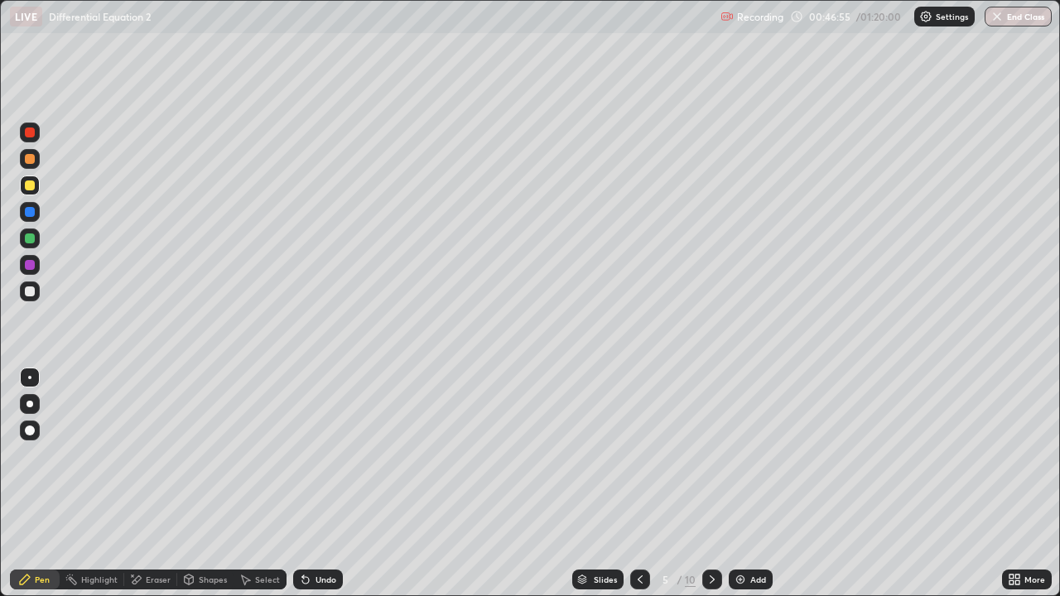
click at [316, 484] on div "Undo" at bounding box center [326, 580] width 21 height 8
click at [716, 484] on icon at bounding box center [712, 579] width 13 height 13
click at [32, 188] on div at bounding box center [30, 186] width 10 height 10
click at [202, 484] on div "Shapes" at bounding box center [213, 580] width 28 height 8
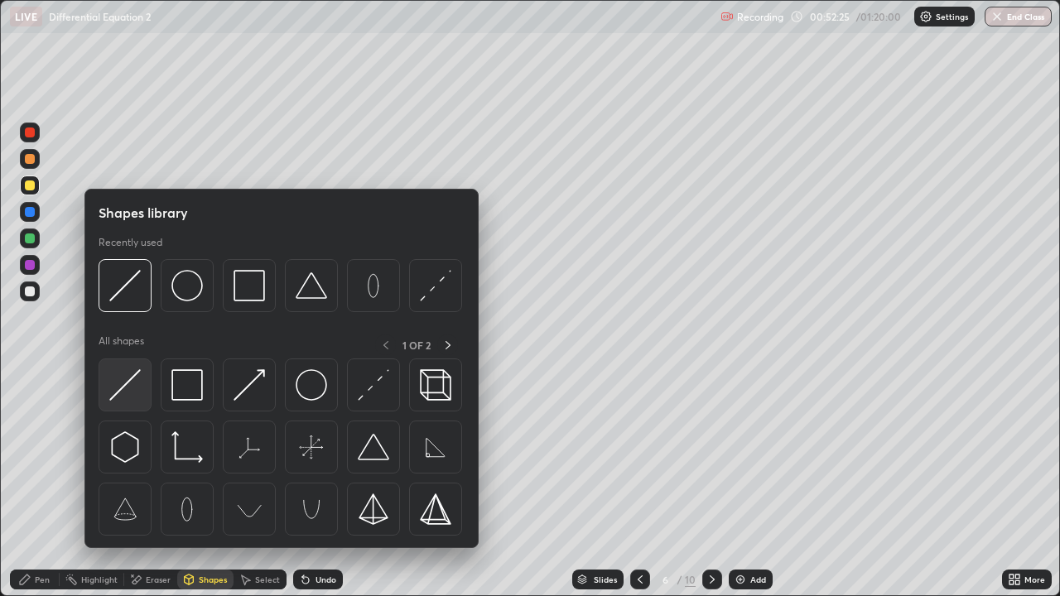
click at [127, 386] on img at bounding box center [124, 384] width 31 height 31
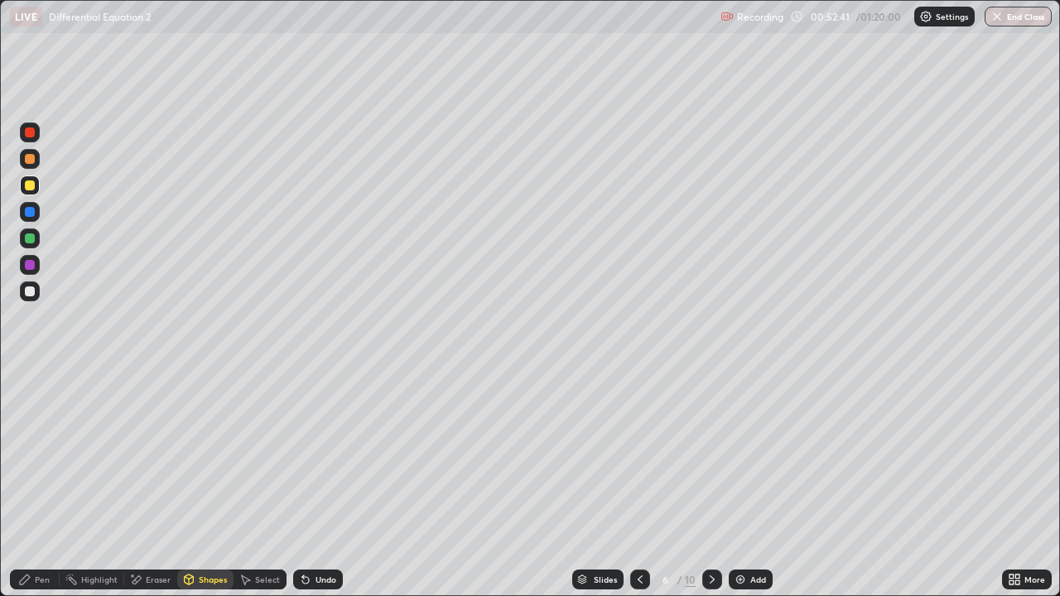
click at [306, 484] on icon at bounding box center [305, 579] width 13 height 13
click at [39, 484] on div "Pen" at bounding box center [42, 580] width 15 height 8
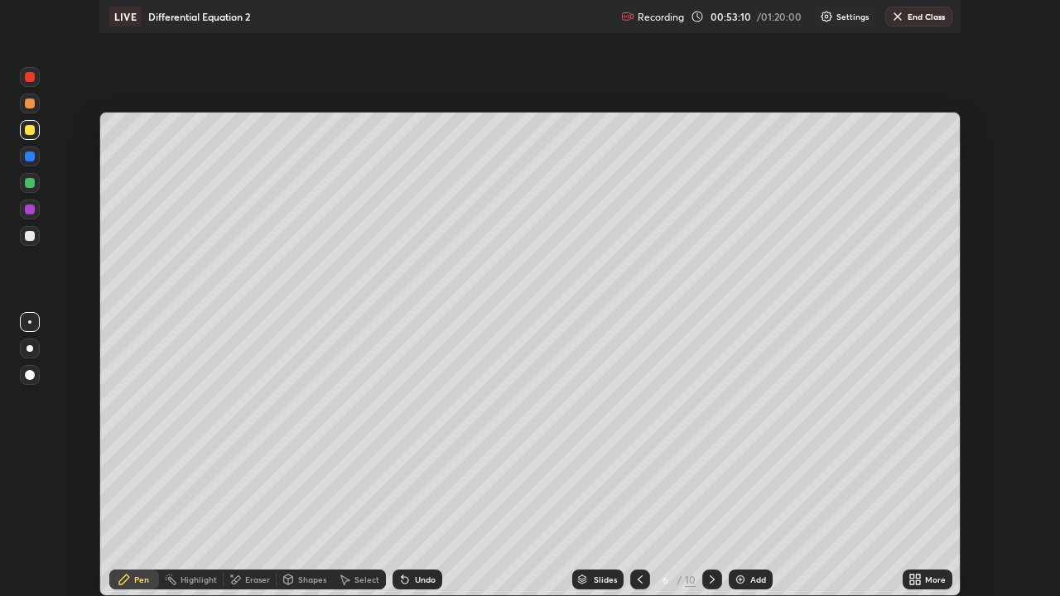
scroll to position [82329, 81754]
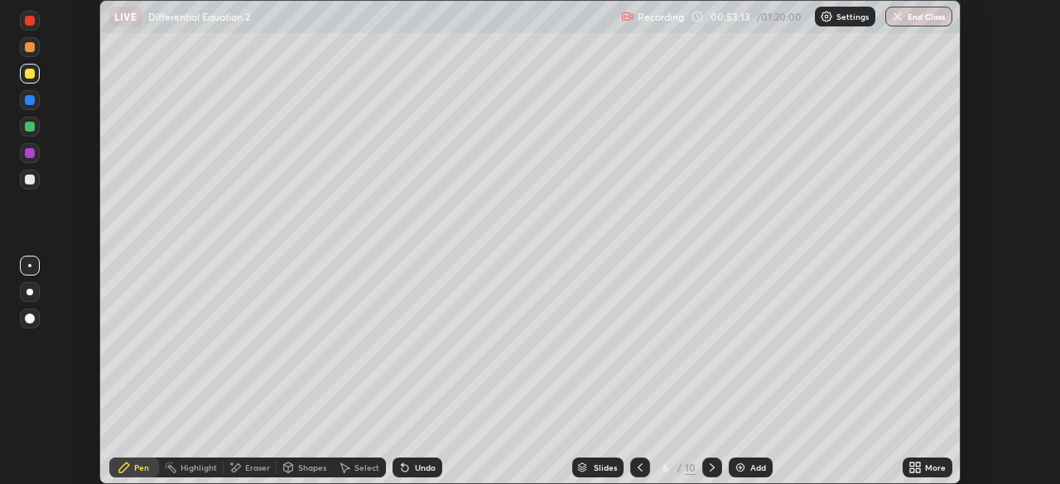
click at [918, 470] on icon at bounding box center [918, 471] width 4 height 4
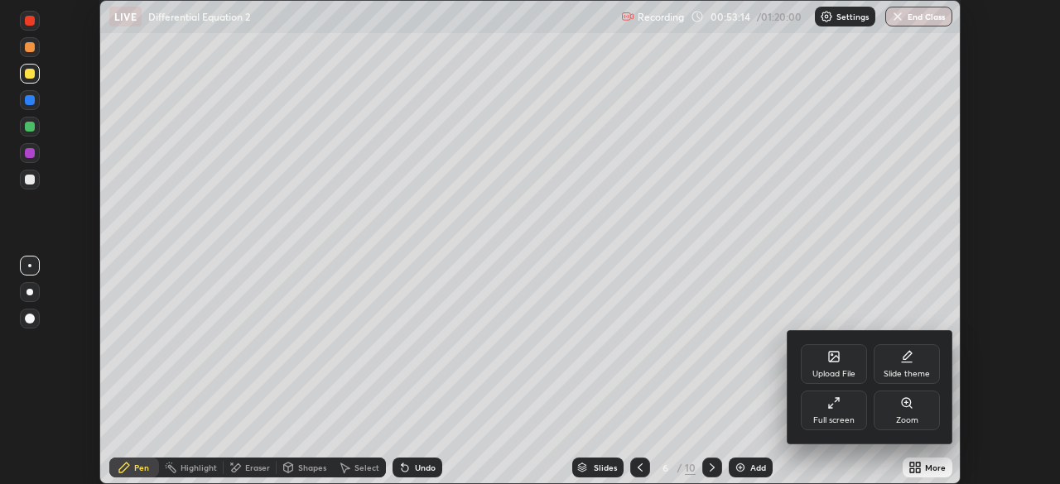
click at [843, 411] on div "Full screen" at bounding box center [834, 411] width 66 height 40
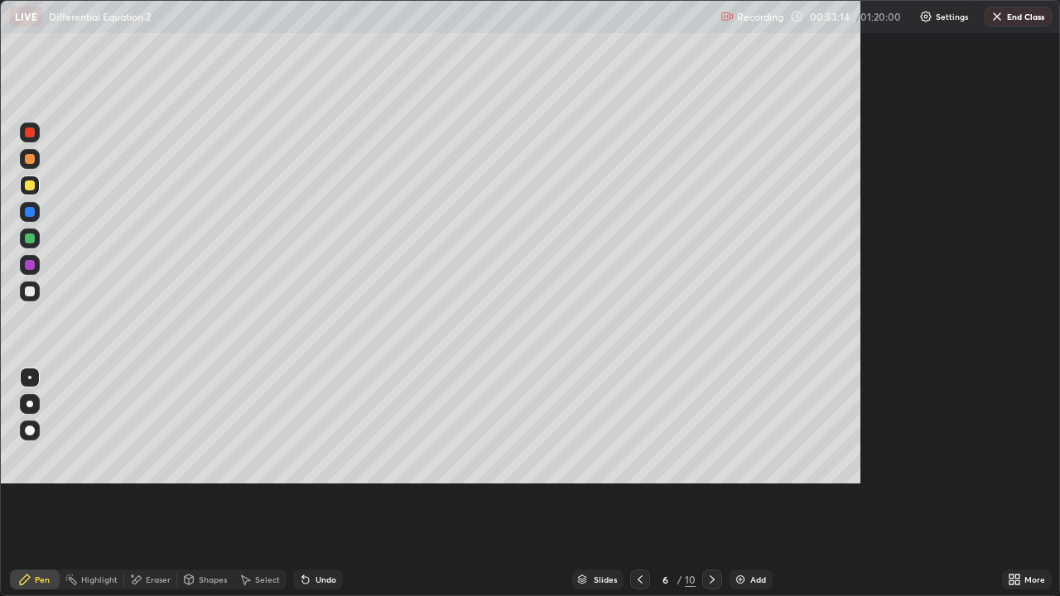
scroll to position [596, 1060]
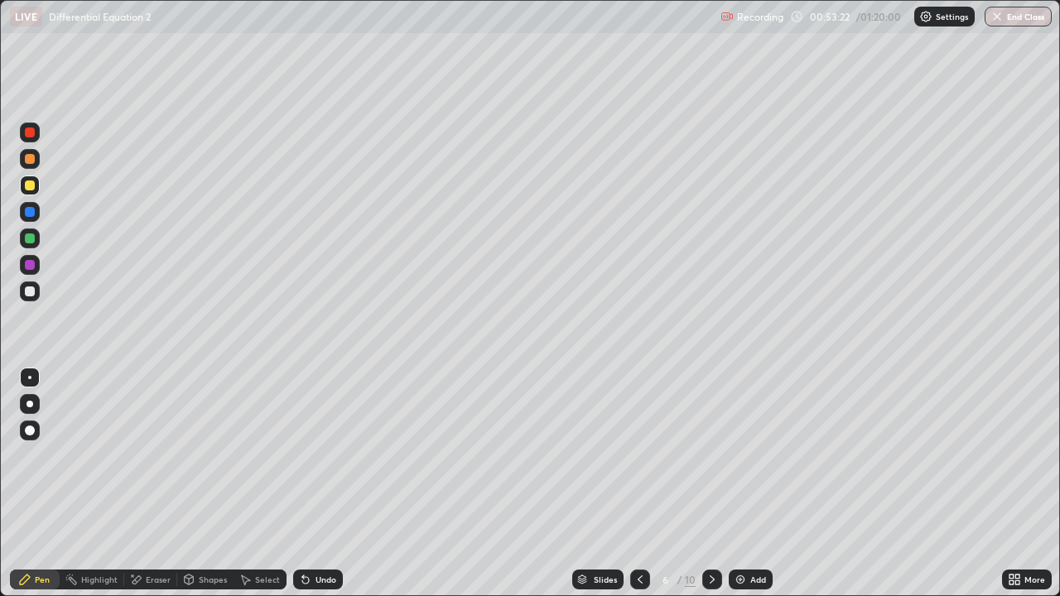
click at [213, 484] on div "Shapes" at bounding box center [213, 580] width 28 height 8
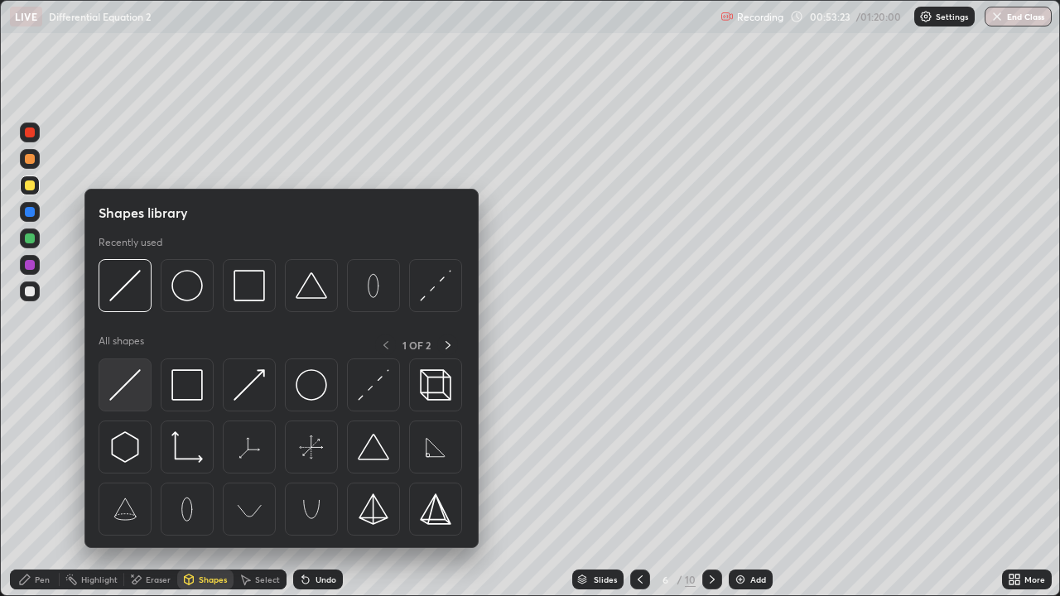
click at [125, 384] on img at bounding box center [124, 384] width 31 height 31
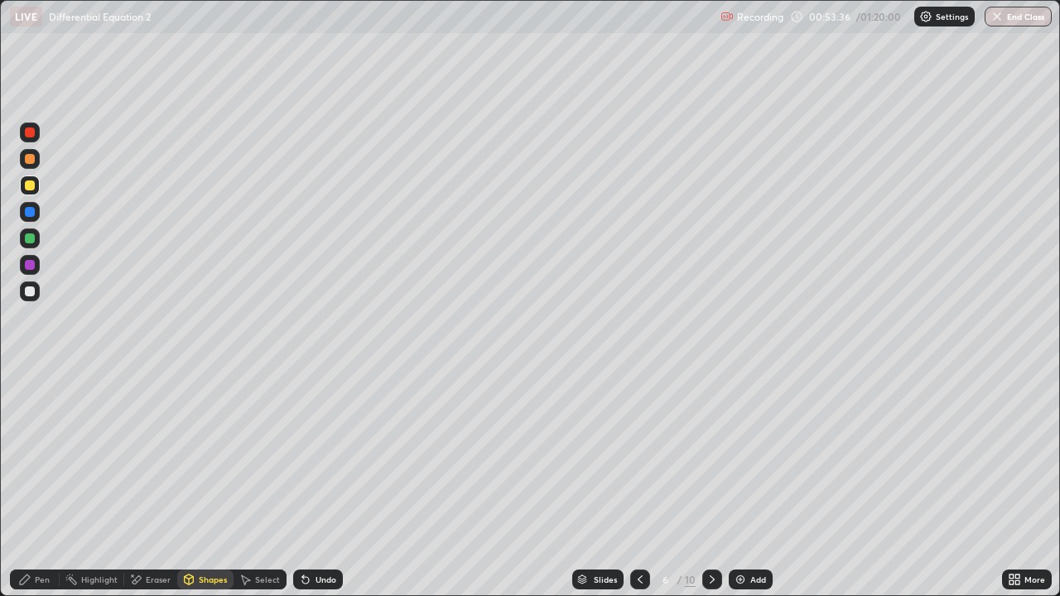
click at [320, 484] on div "Undo" at bounding box center [326, 580] width 21 height 8
click at [50, 484] on div "Pen" at bounding box center [35, 580] width 50 height 20
click at [29, 291] on div at bounding box center [30, 292] width 10 height 10
click at [31, 161] on div at bounding box center [30, 159] width 10 height 10
click at [306, 484] on icon at bounding box center [305, 579] width 13 height 13
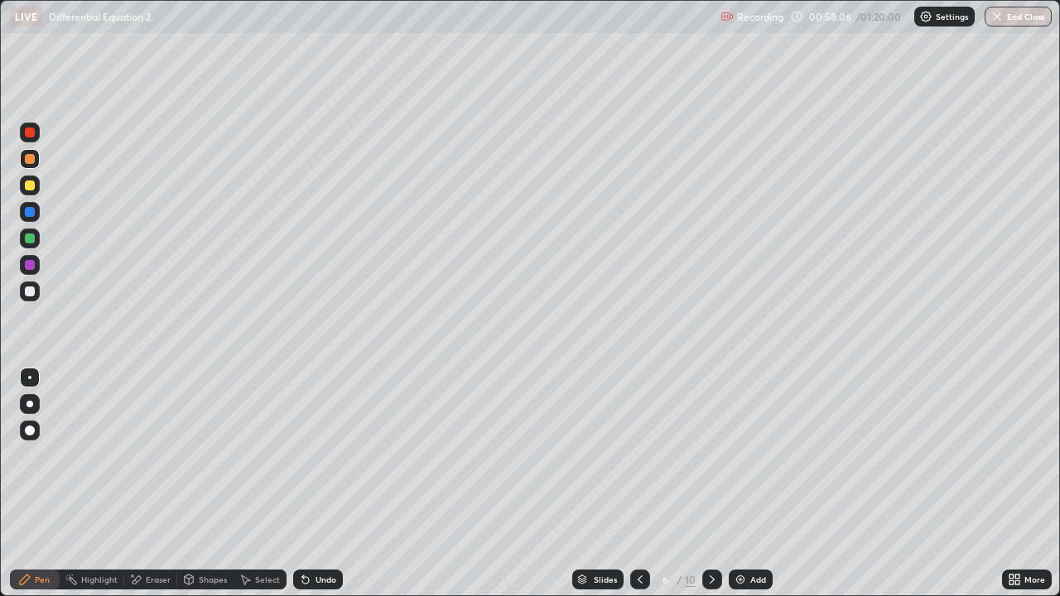
click at [310, 484] on div "Undo" at bounding box center [318, 580] width 50 height 20
click at [31, 235] on div at bounding box center [30, 239] width 10 height 10
click at [28, 183] on div at bounding box center [30, 186] width 10 height 10
click at [31, 161] on div at bounding box center [30, 159] width 10 height 10
click at [171, 484] on div "Eraser" at bounding box center [150, 580] width 53 height 20
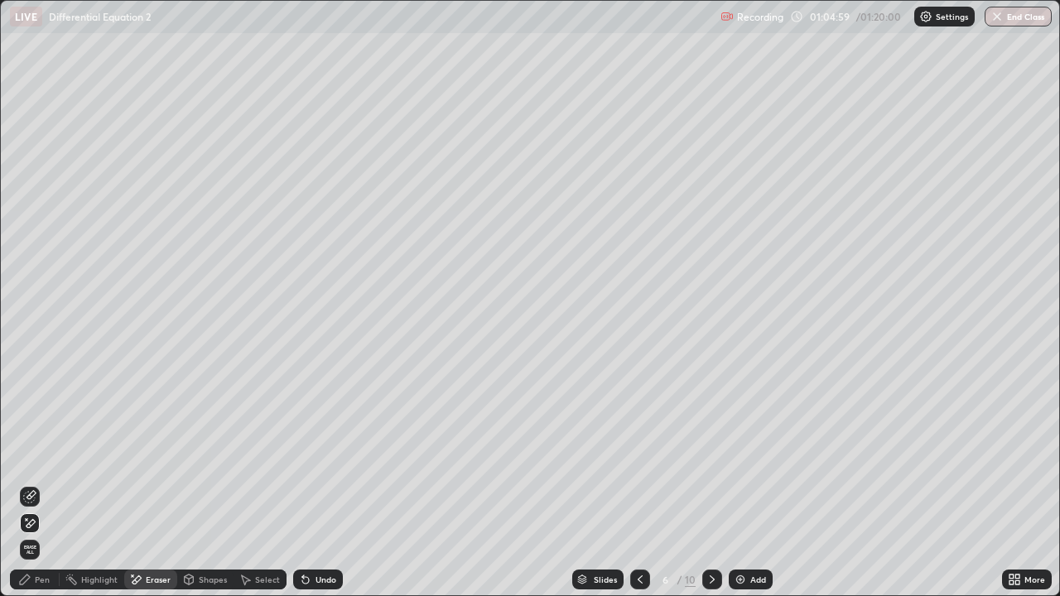
click at [41, 484] on div "Pen" at bounding box center [42, 580] width 15 height 8
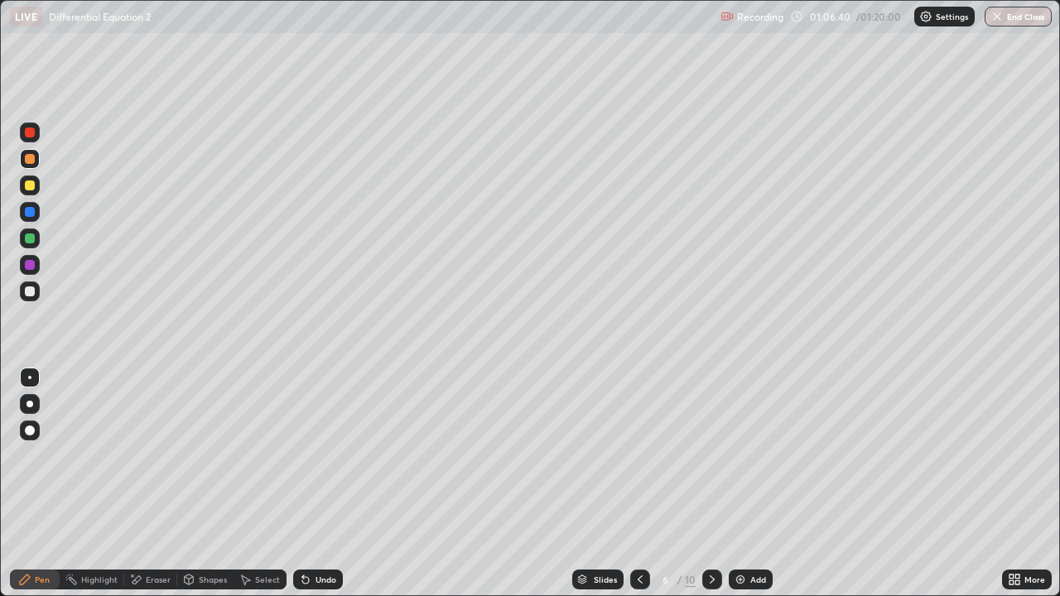
click at [156, 484] on div "Eraser" at bounding box center [158, 580] width 25 height 8
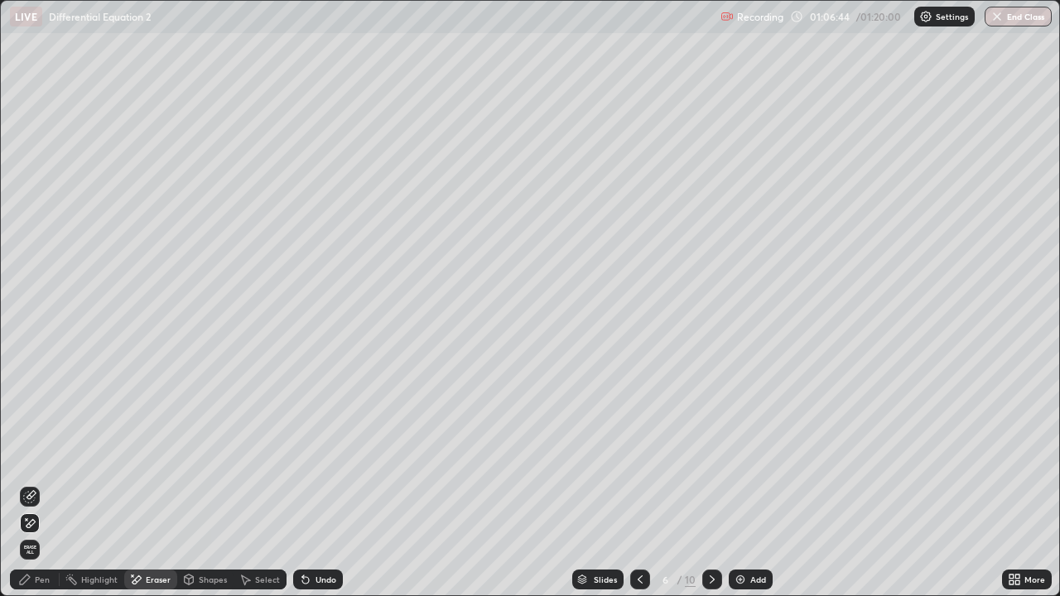
click at [42, 484] on div "Pen" at bounding box center [42, 580] width 15 height 8
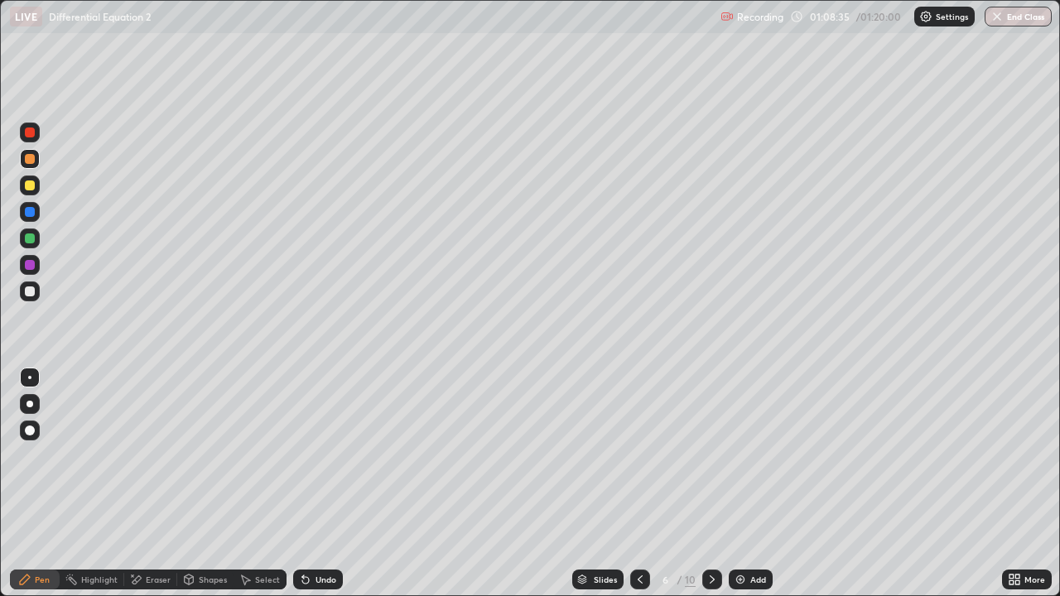
click at [146, 484] on div "Eraser" at bounding box center [158, 580] width 25 height 8
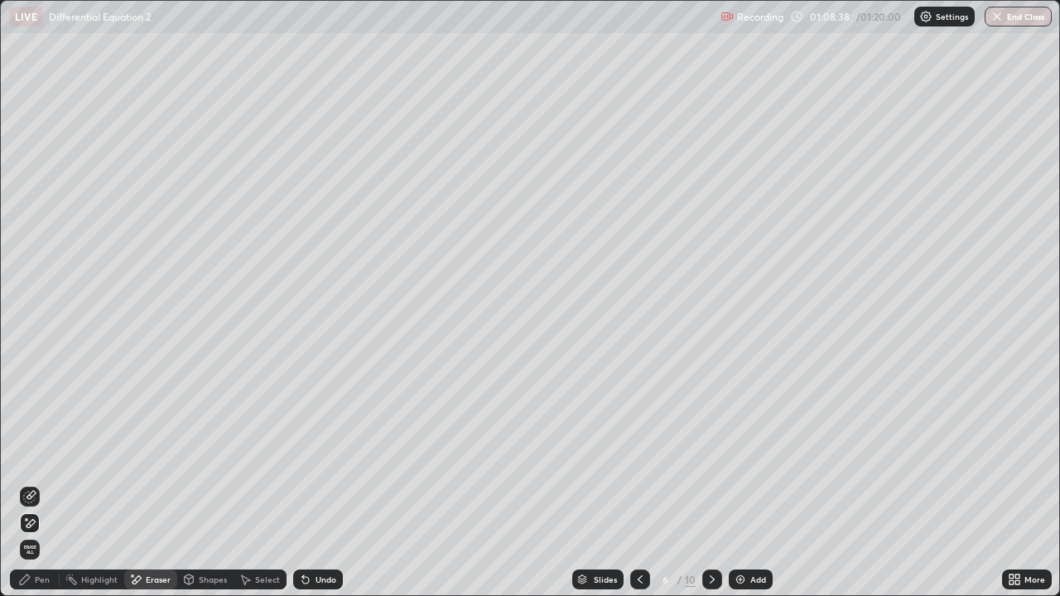
click at [25, 484] on icon at bounding box center [25, 580] width 10 height 10
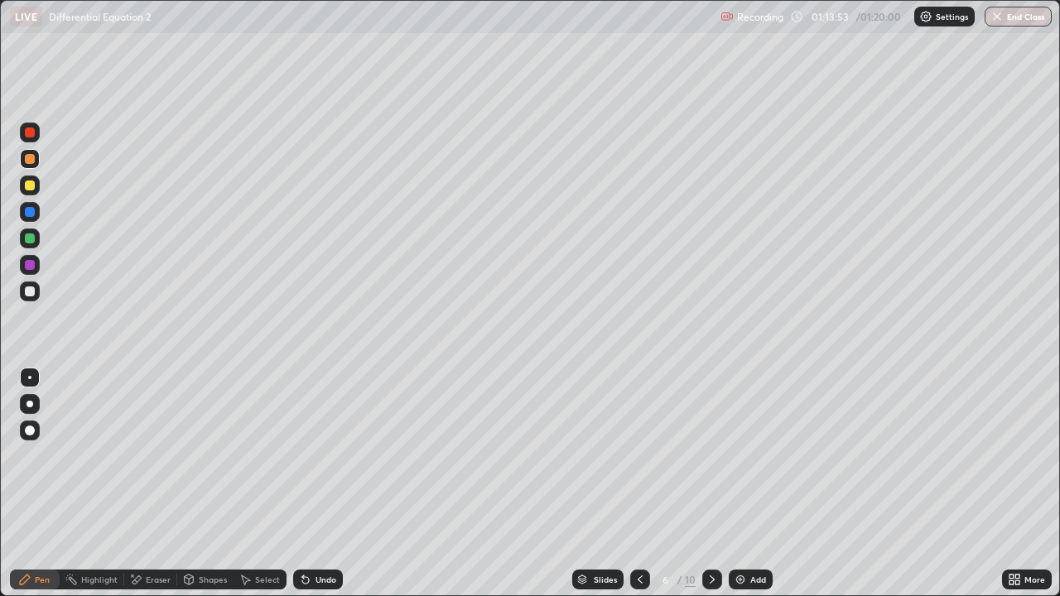
click at [1019, 15] on button "End Class" at bounding box center [1018, 17] width 67 height 20
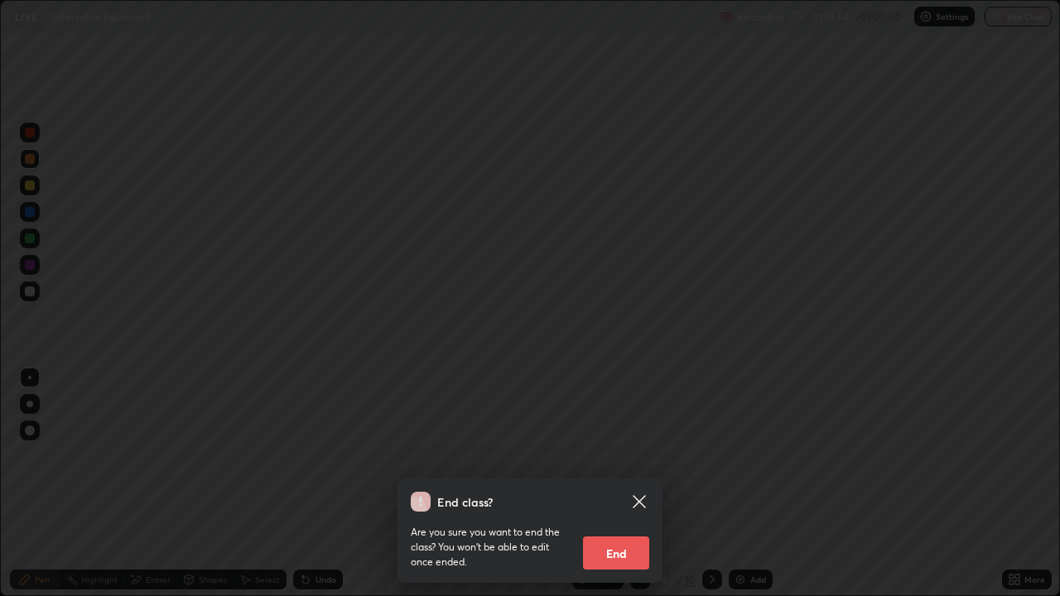
click at [629, 484] on button "End" at bounding box center [616, 553] width 66 height 33
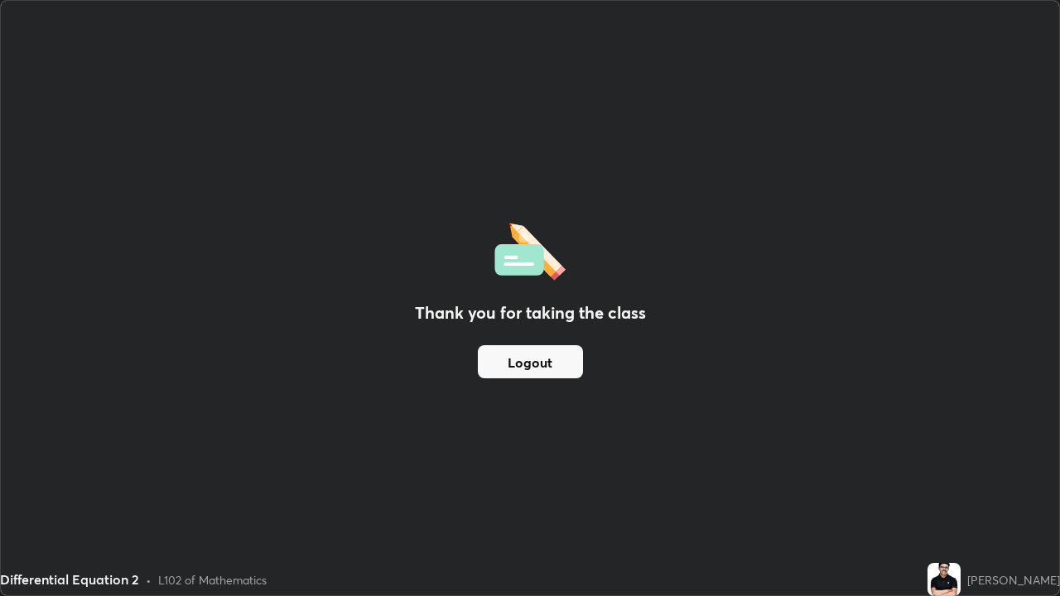
click at [538, 364] on button "Logout" at bounding box center [530, 361] width 105 height 33
click at [537, 363] on button "Logout" at bounding box center [530, 361] width 105 height 33
click at [538, 363] on button "Logout" at bounding box center [530, 361] width 105 height 33
